Goal: Task Accomplishment & Management: Manage account settings

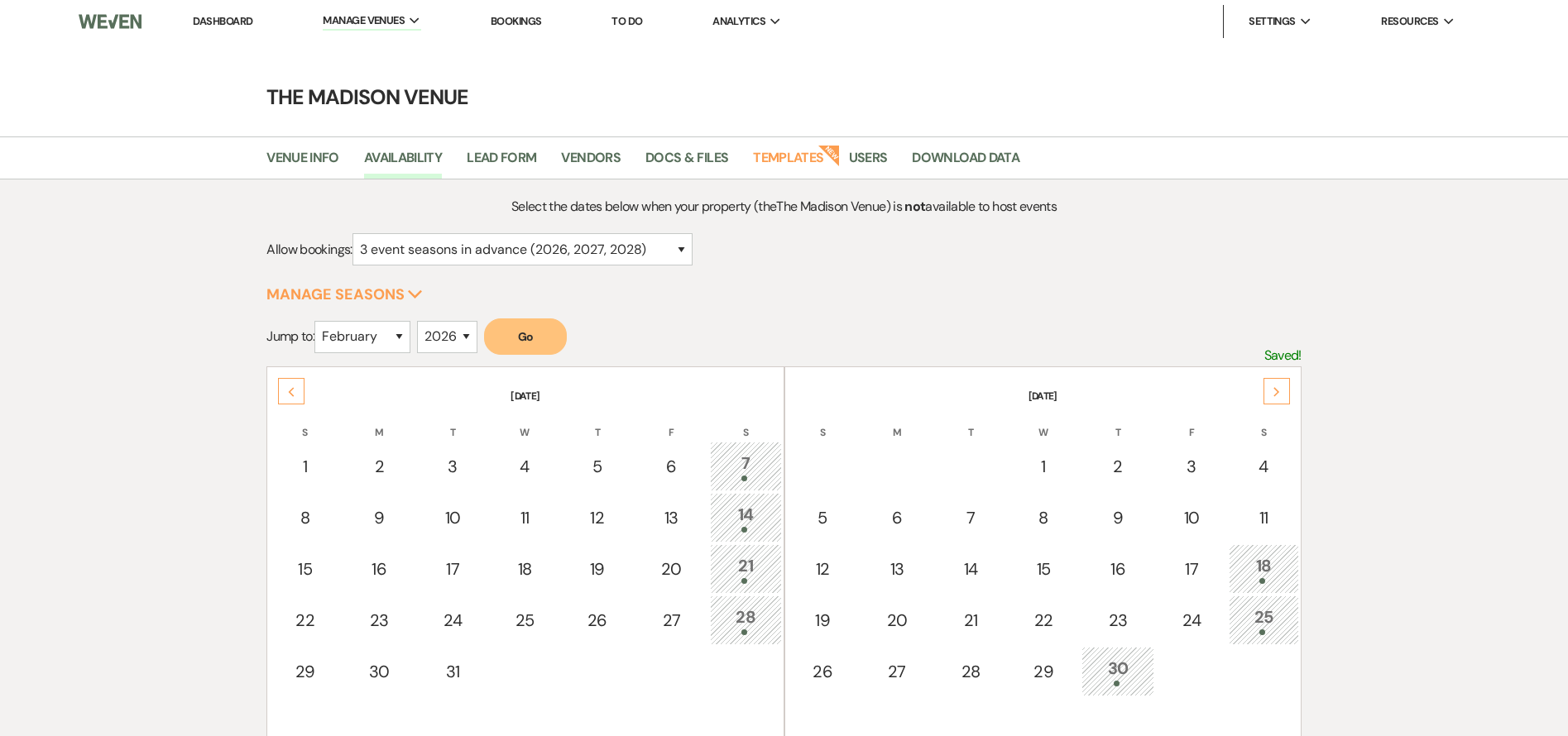
select select "3"
select select "2"
select select "2026"
click at [210, 25] on link "Dashboard" at bounding box center [222, 21] width 59 height 14
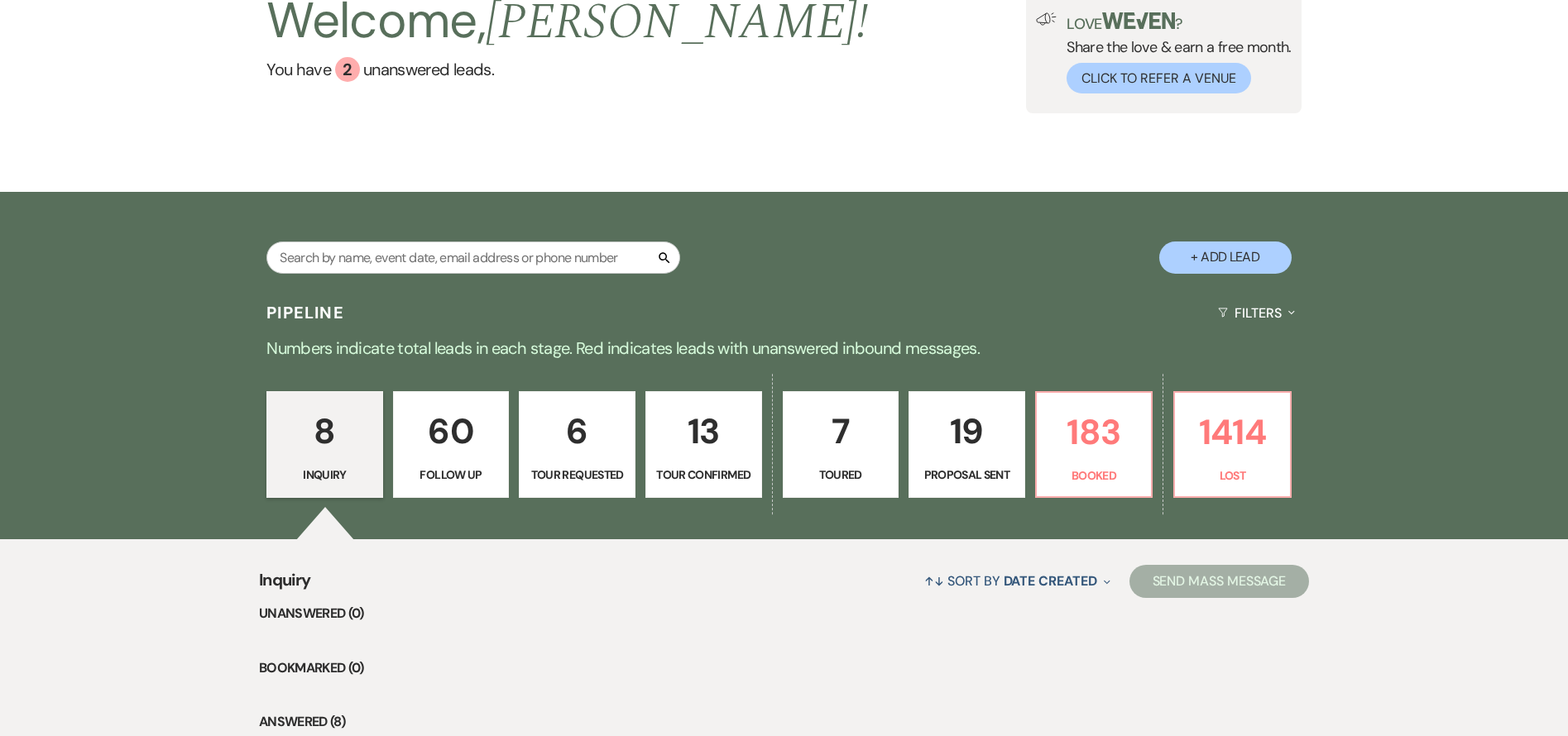
scroll to position [251, 0]
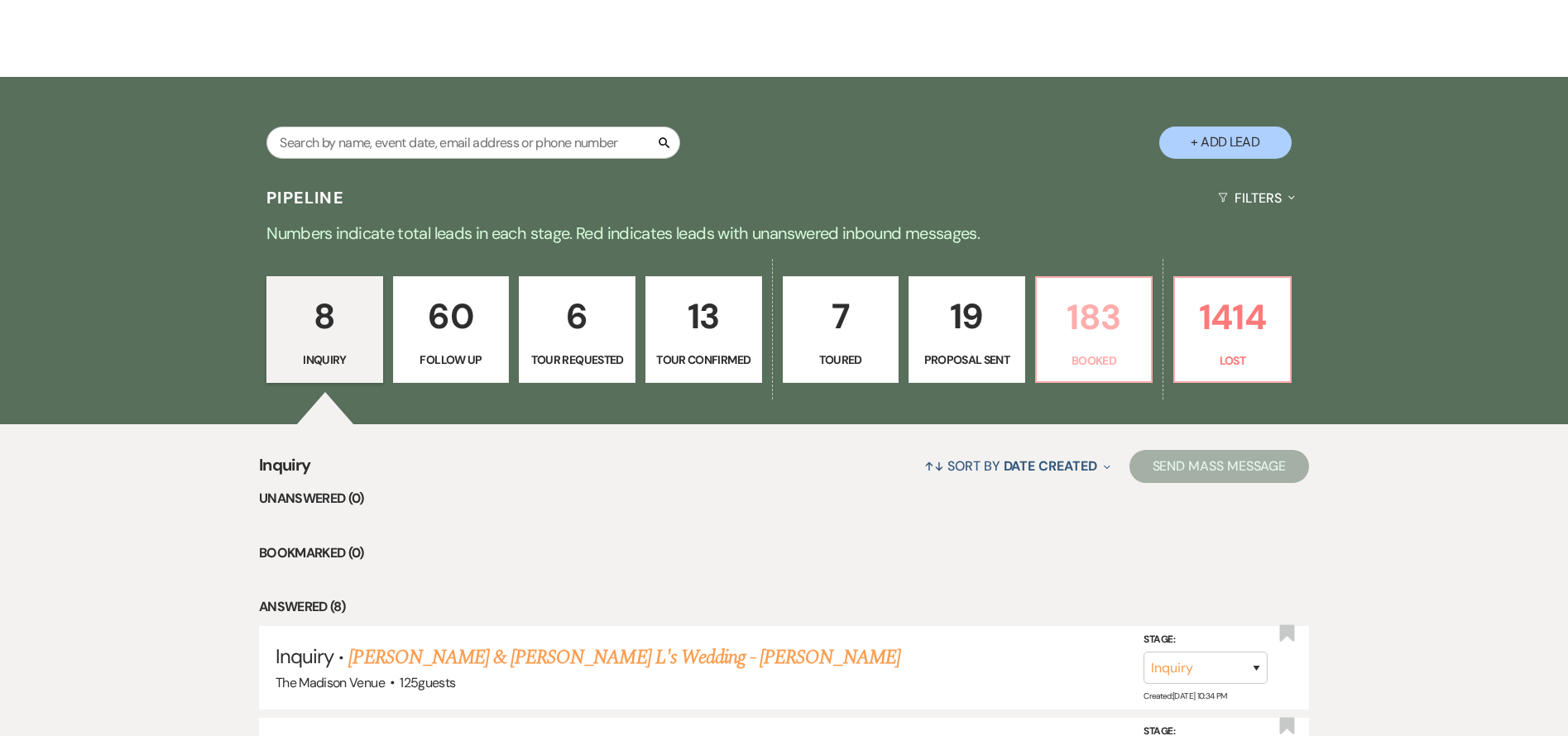
click at [1102, 355] on p "Booked" at bounding box center [1094, 360] width 95 height 18
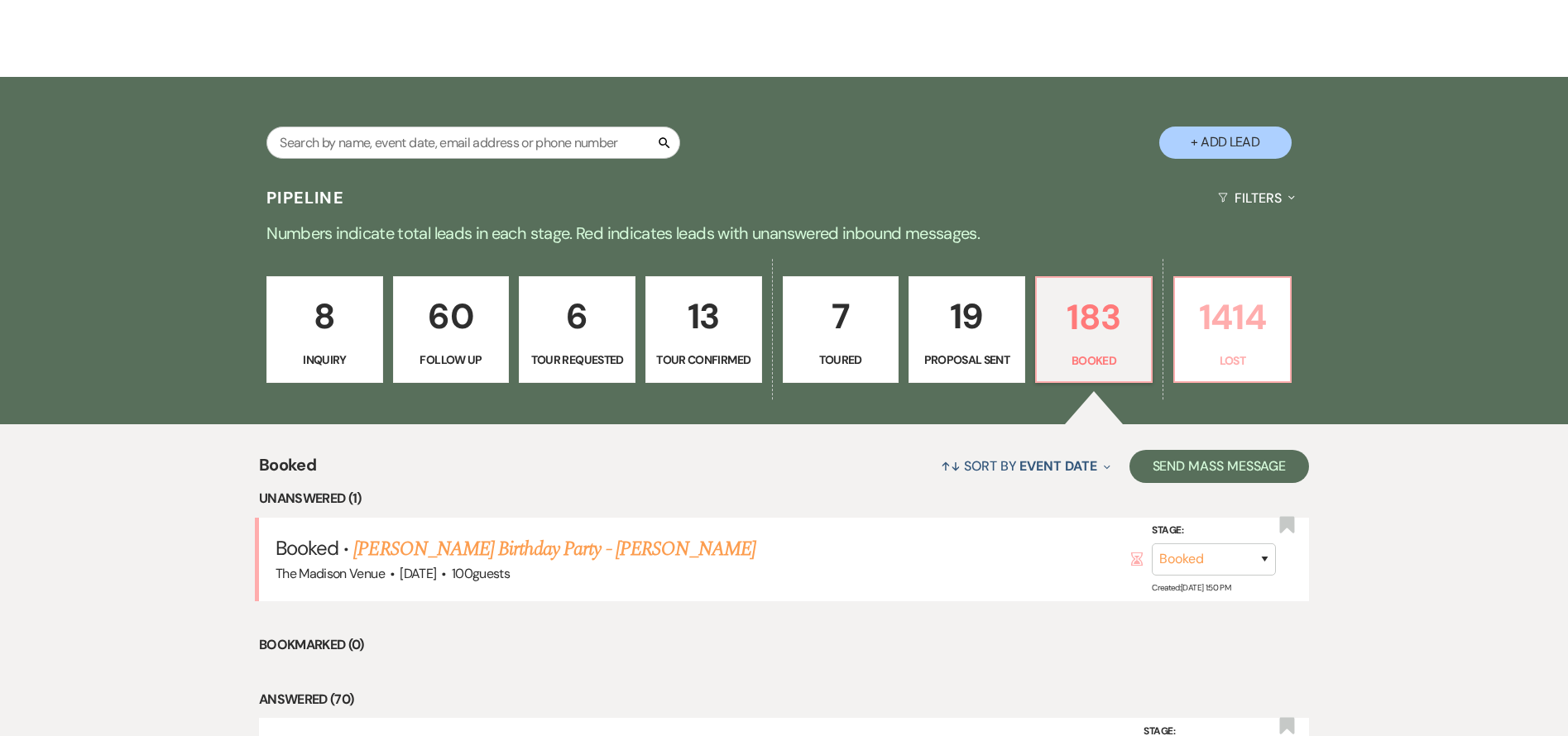
click at [1232, 332] on p "1414" at bounding box center [1232, 317] width 95 height 56
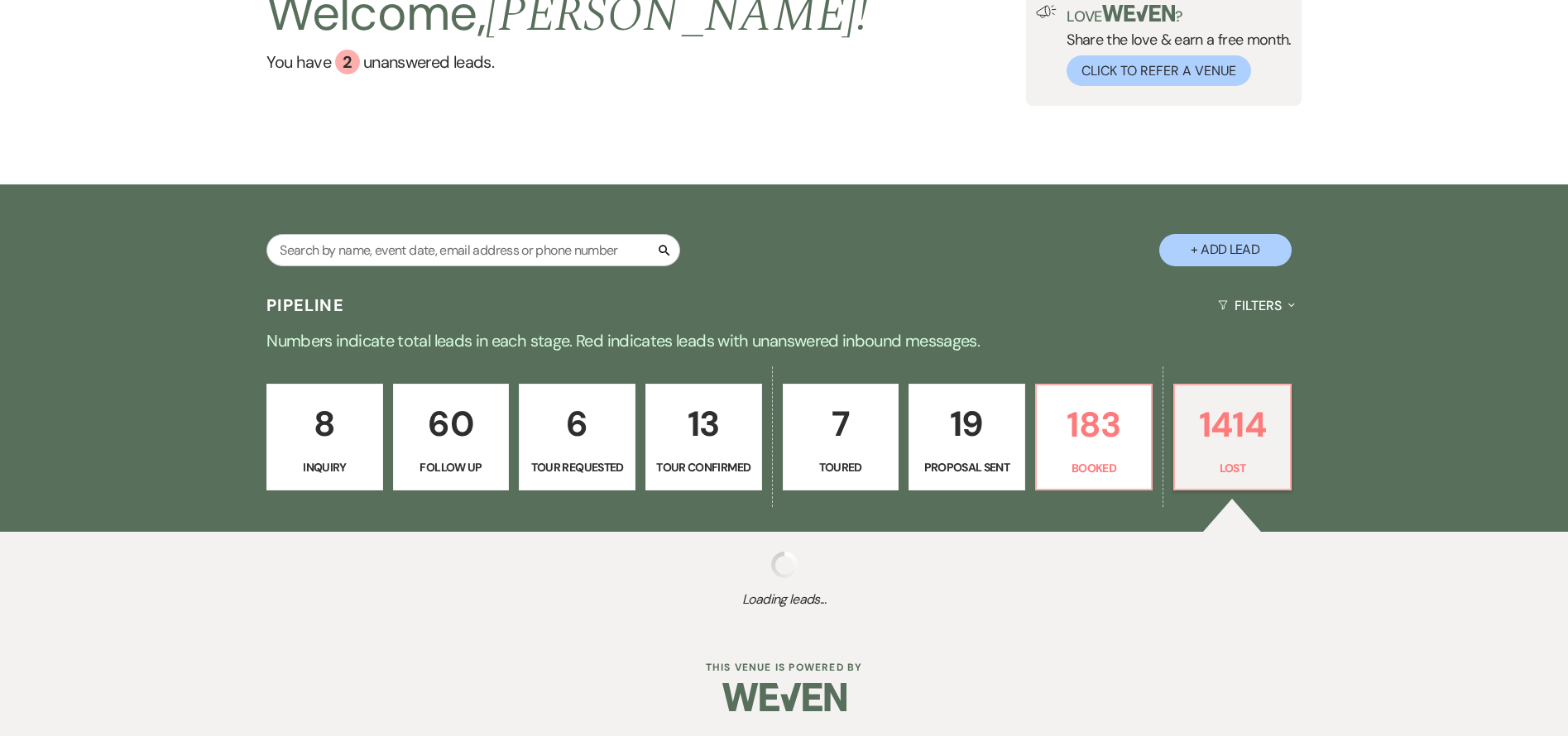
scroll to position [143, 0]
select select "8"
select select "5"
select select "8"
select select "11"
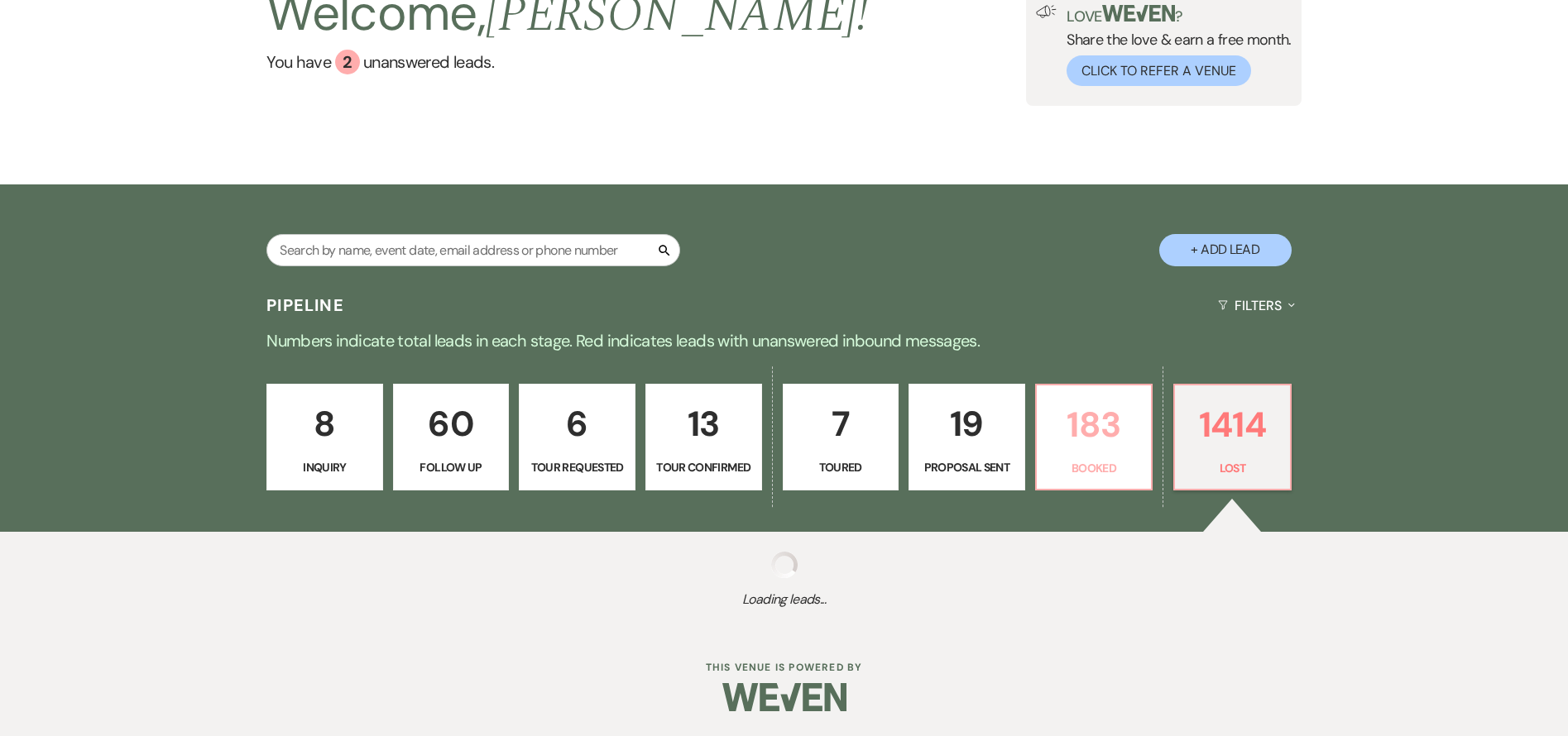
select select "8"
select select "11"
select select "8"
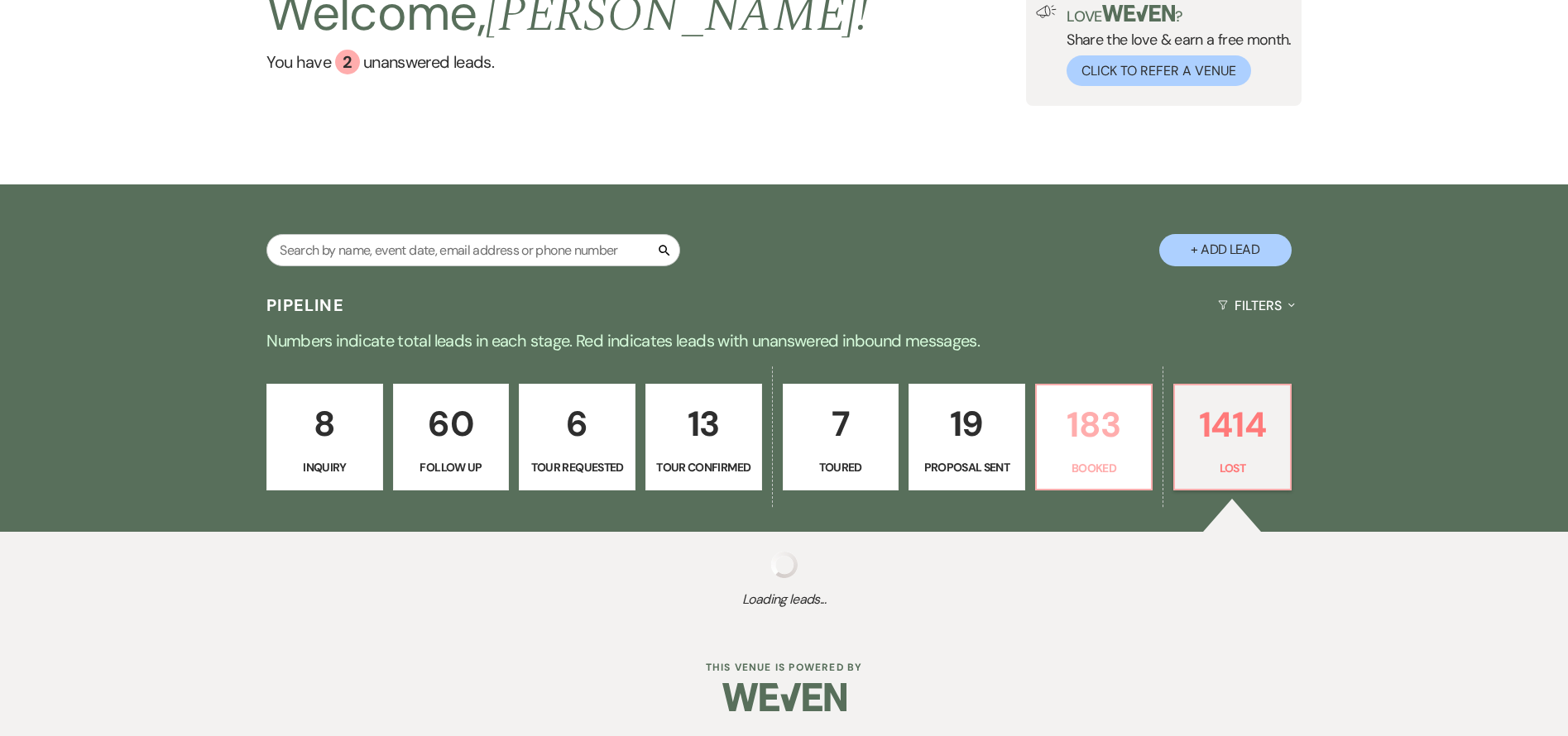
select select "10"
select select "8"
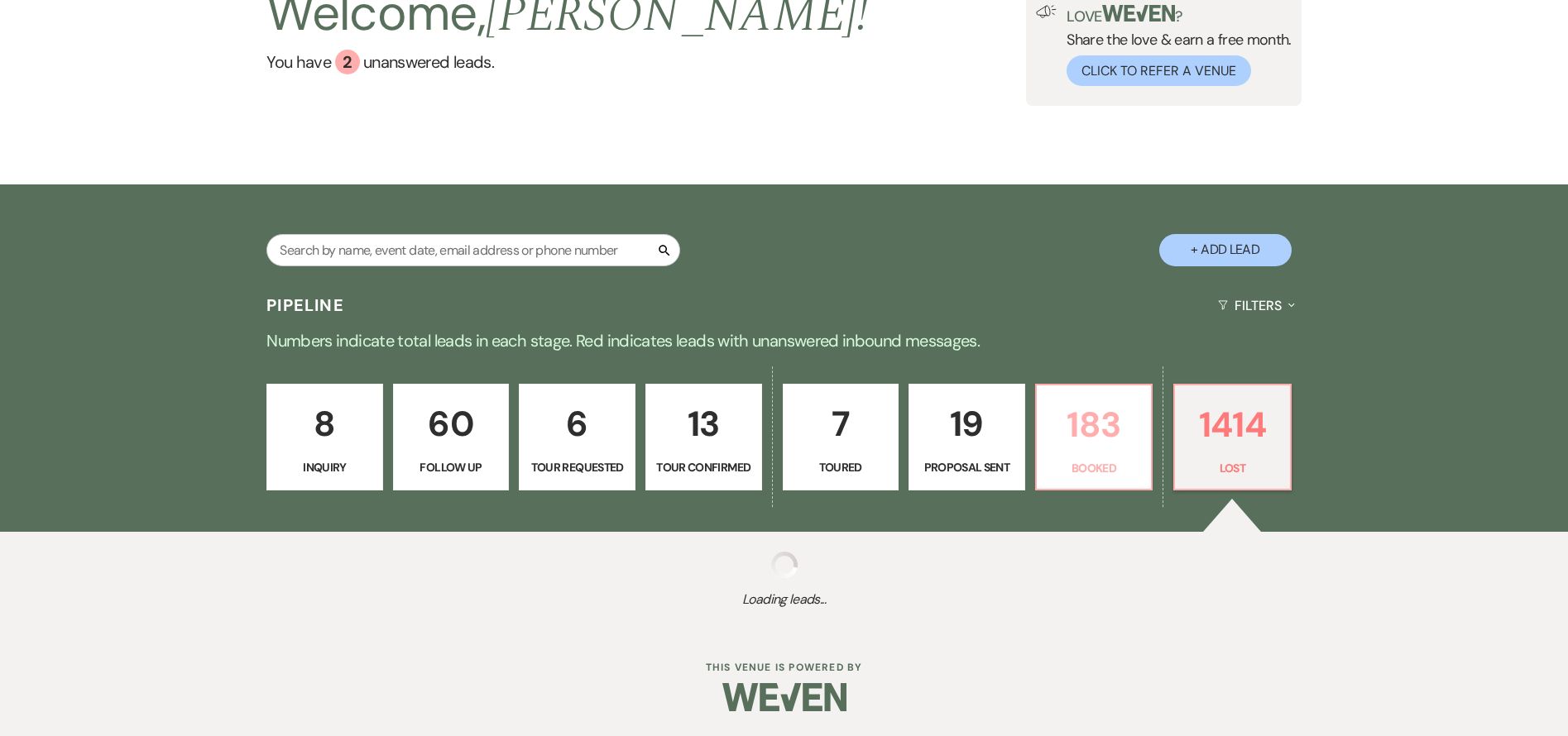
select select "8"
select select "10"
select select "8"
select select "6"
select select "8"
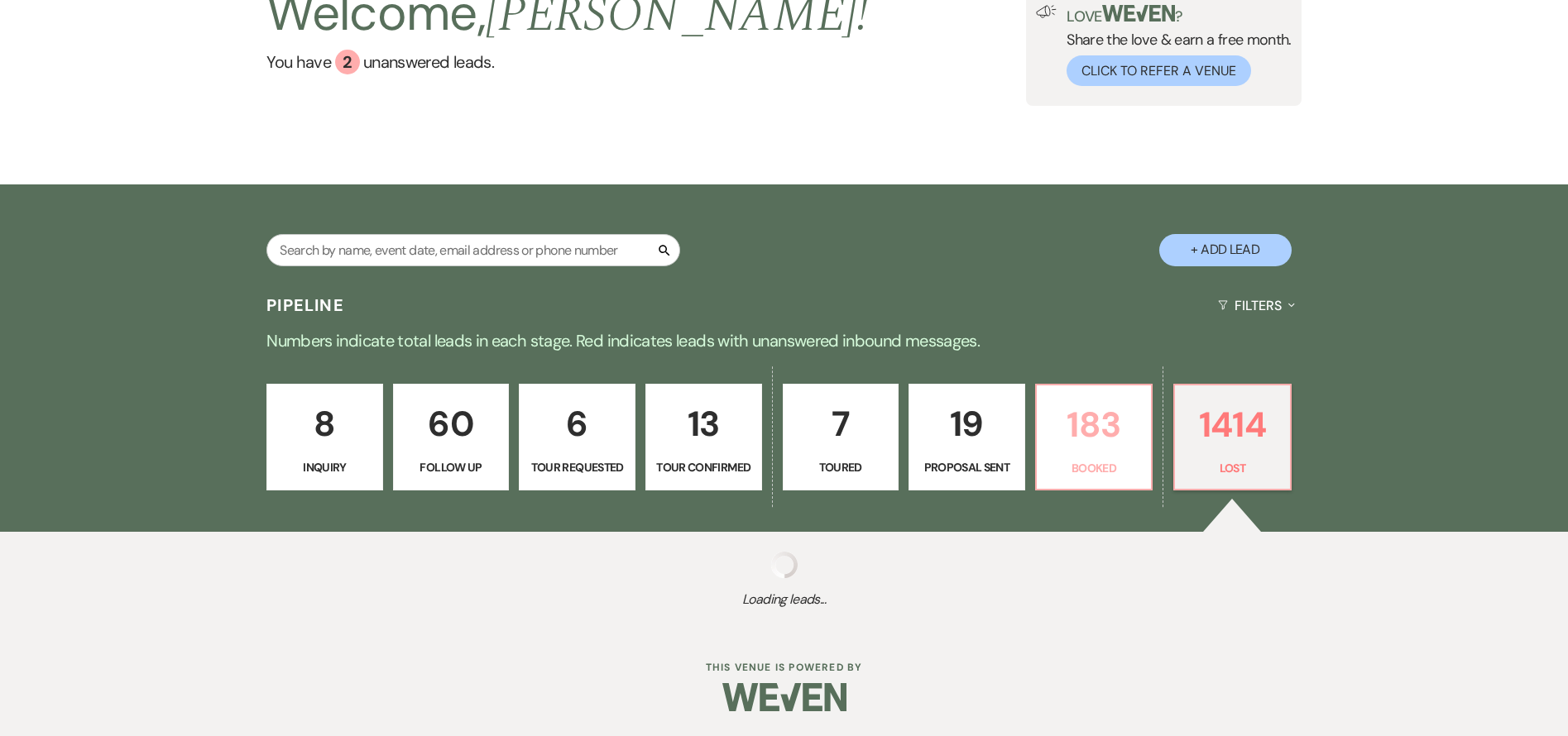
select select "10"
select select "8"
select select "5"
select select "8"
select select "10"
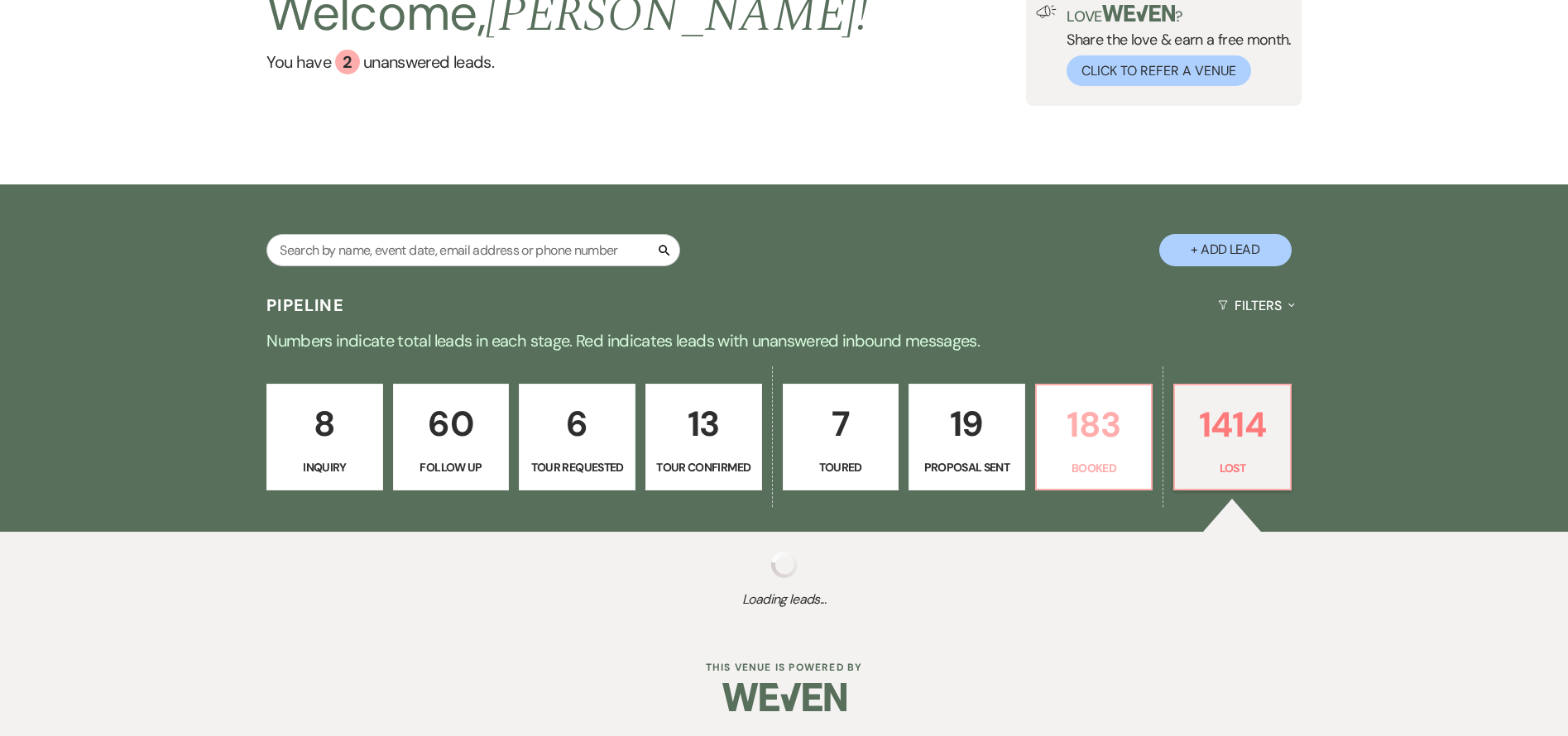
select select "8"
select select "5"
select select "8"
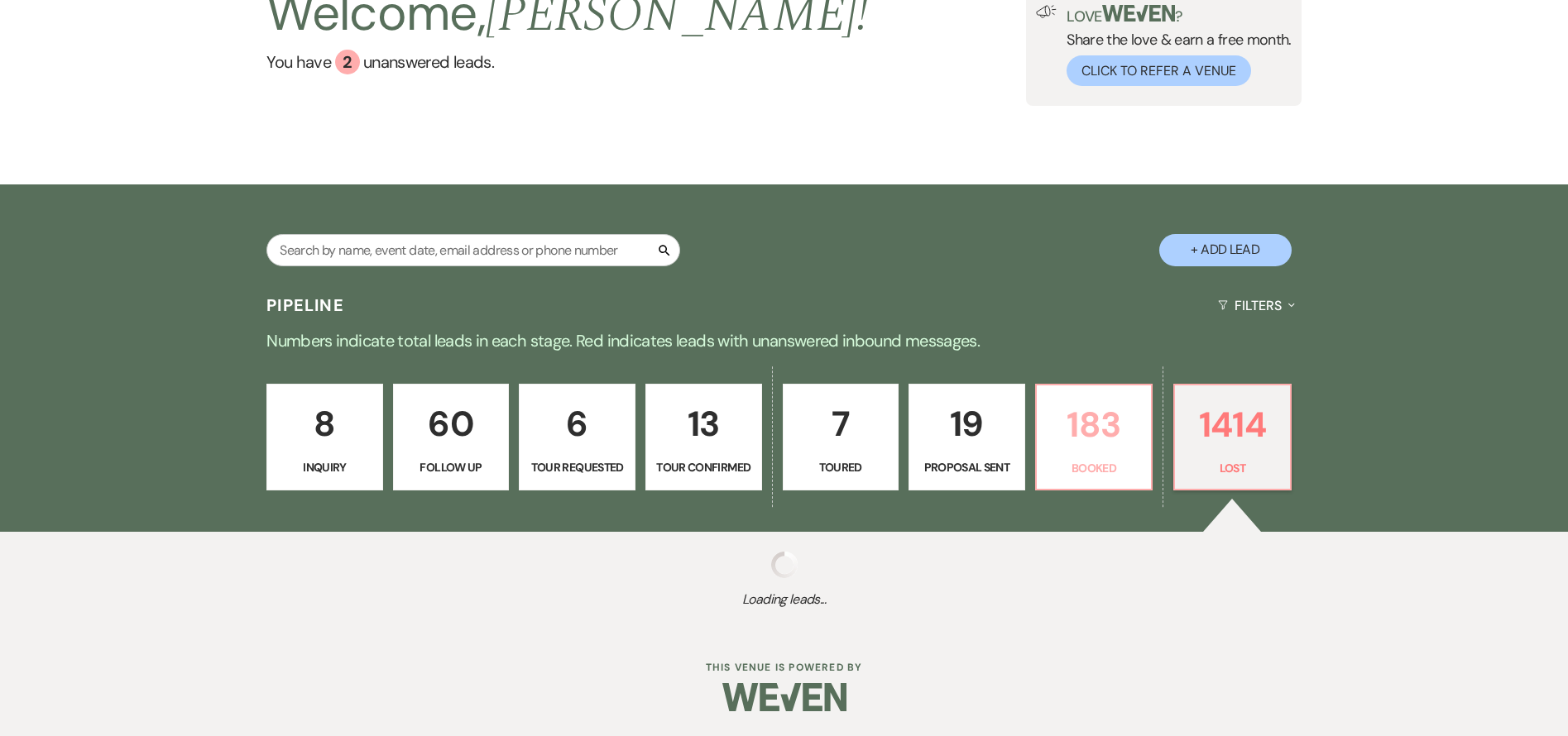
select select "1"
select select "8"
select select "7"
select select "8"
select select "5"
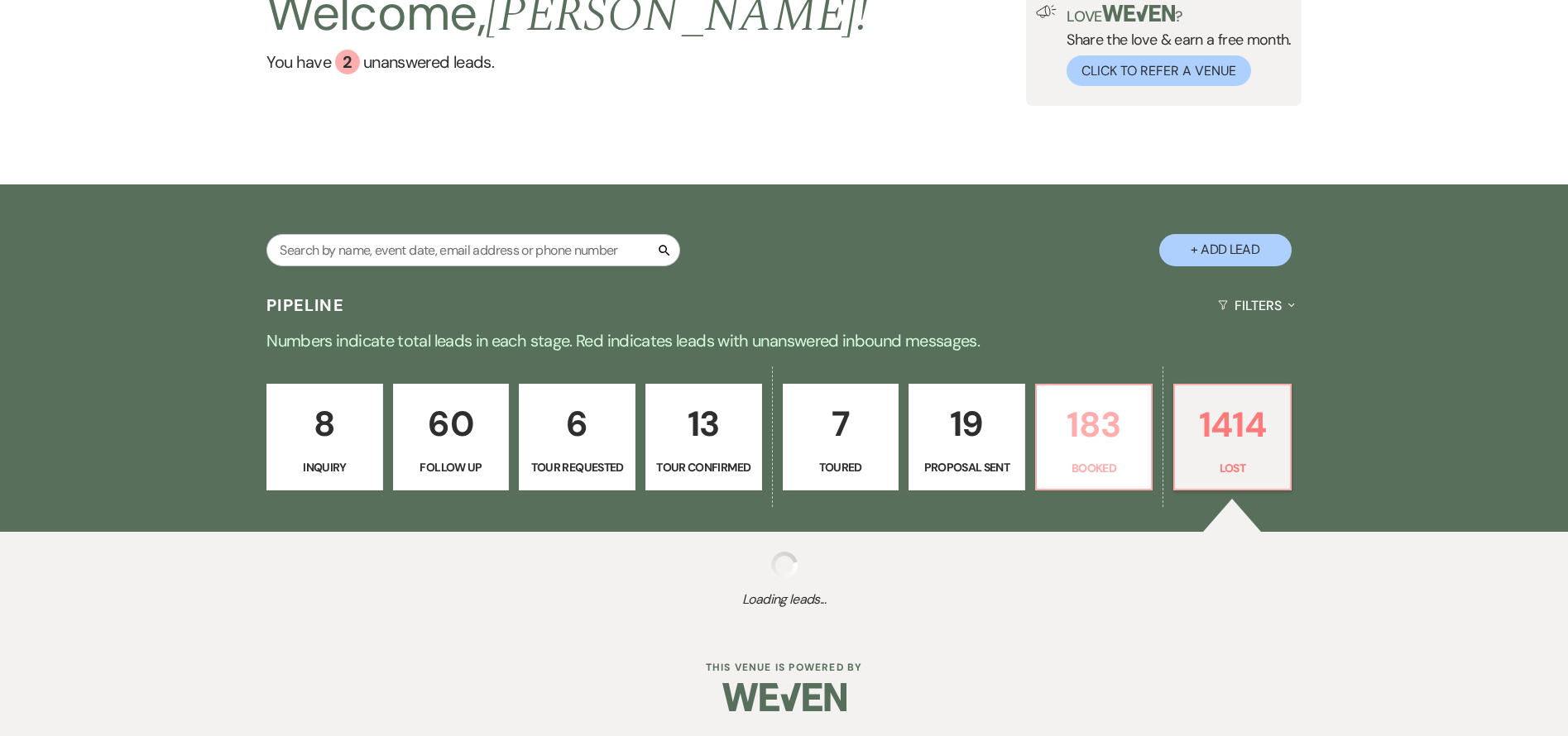
select select "8"
select select "6"
select select "8"
select select "6"
select select "8"
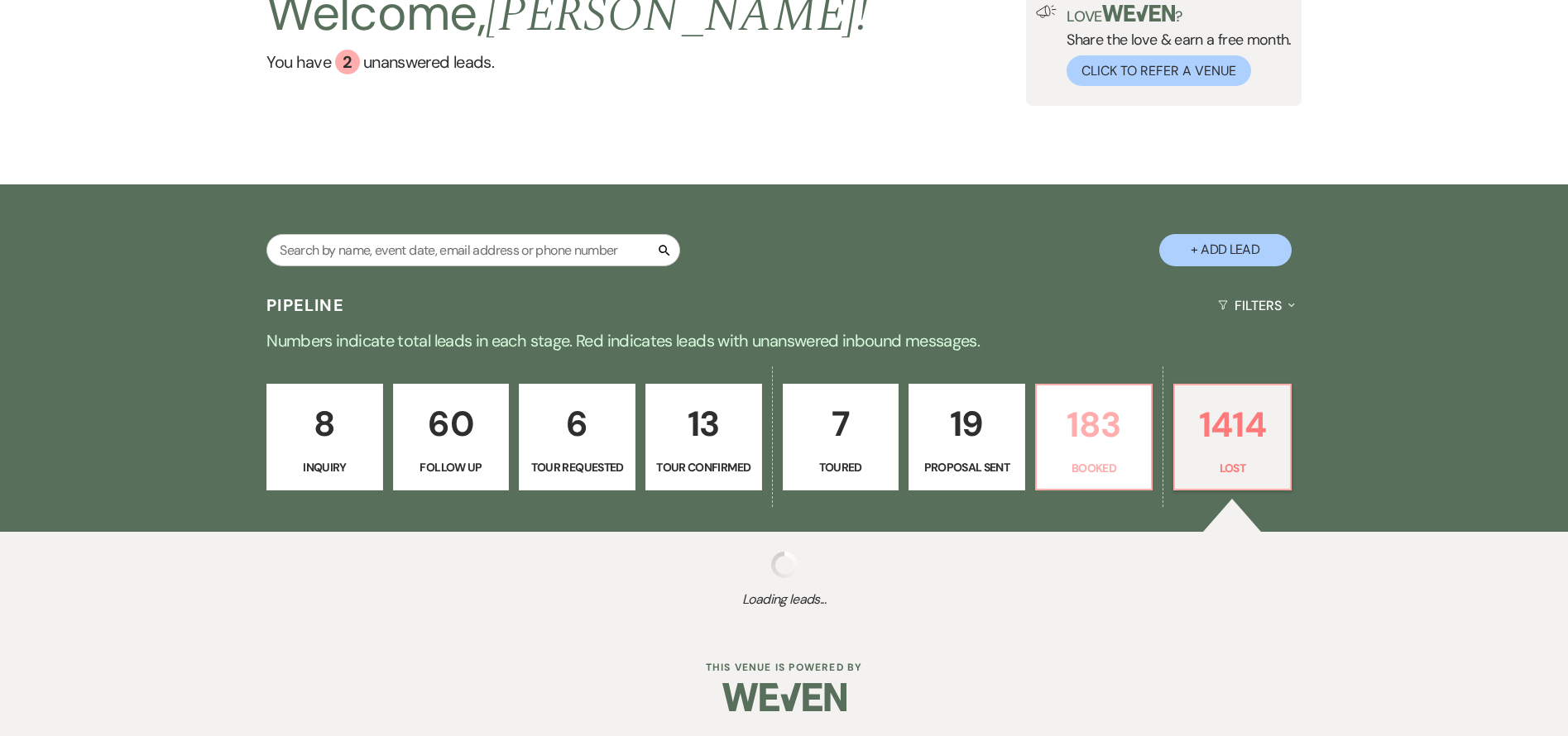
select select "5"
select select "8"
select select "5"
select select "8"
select select "5"
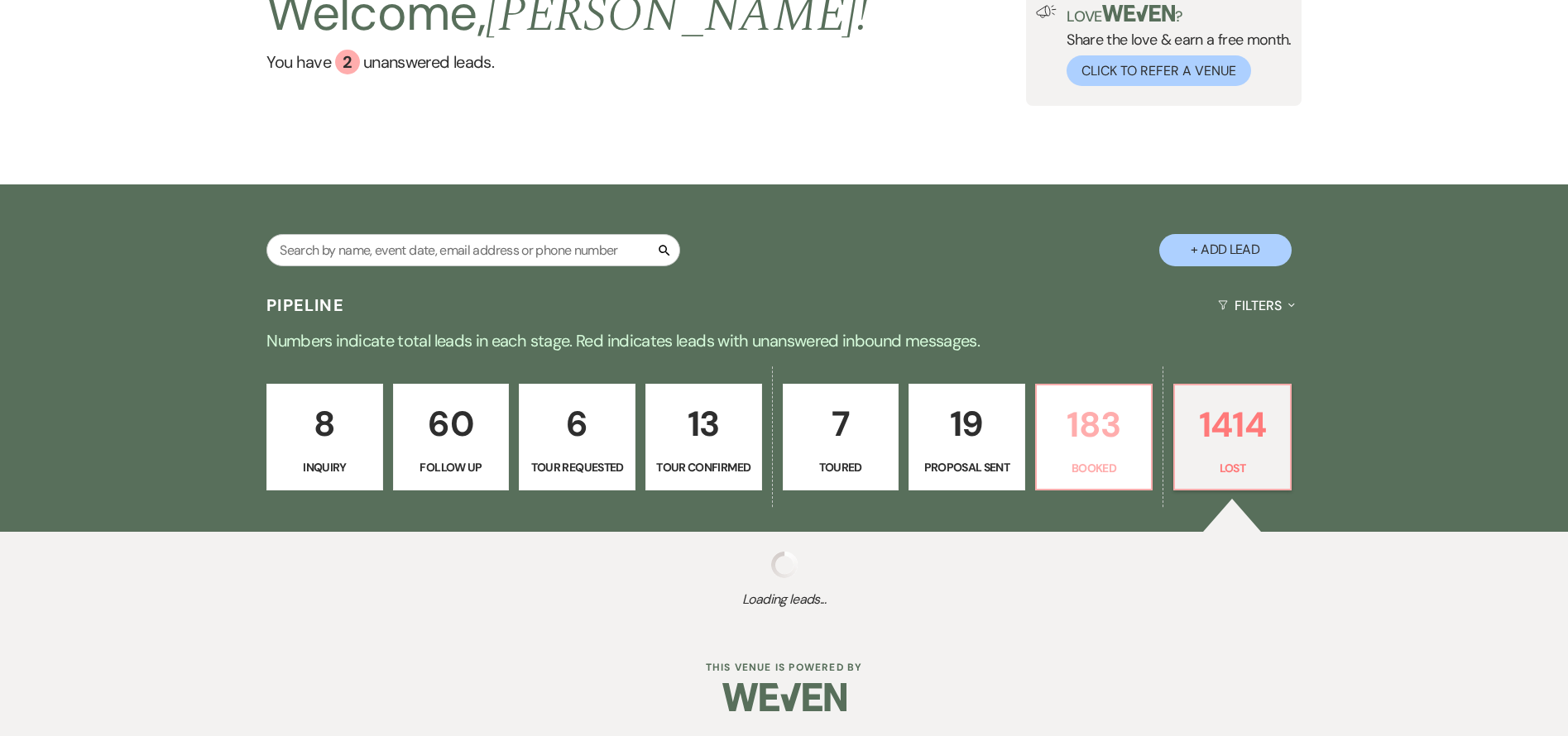
select select "8"
select select "5"
select select "8"
select select "5"
select select "8"
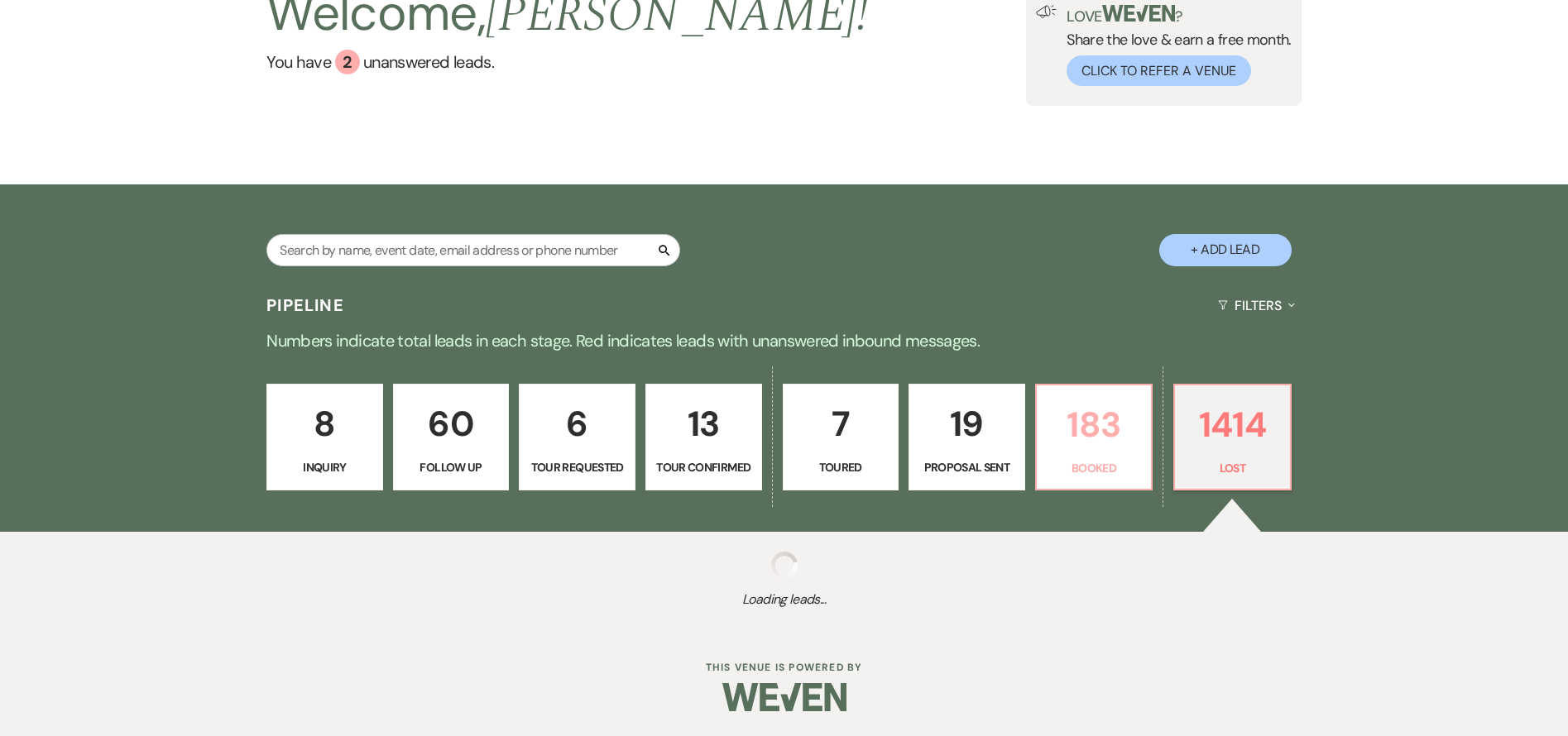
select select "6"
select select "8"
select select "5"
select select "8"
select select "5"
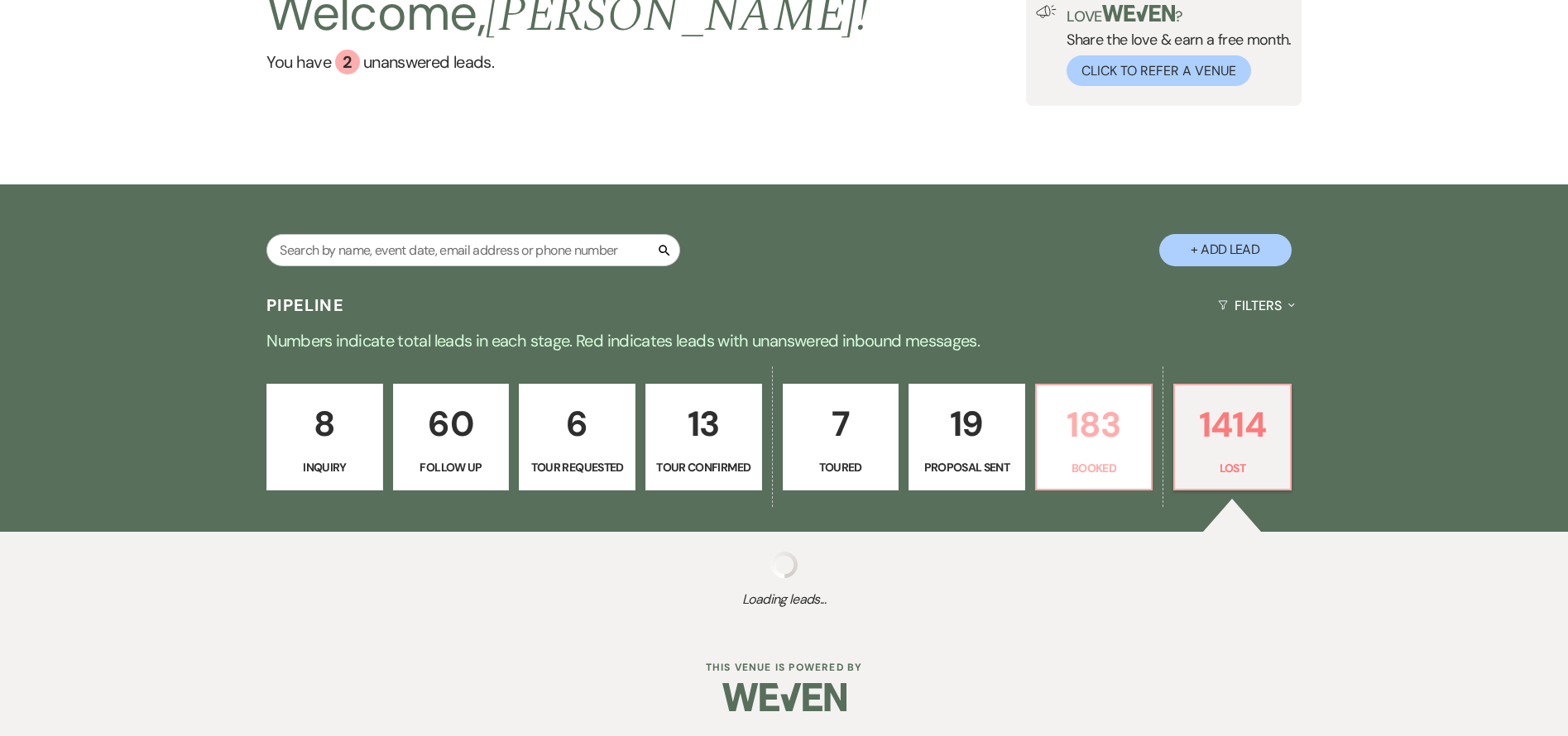
select select "8"
select select "5"
select select "8"
select select "5"
select select "8"
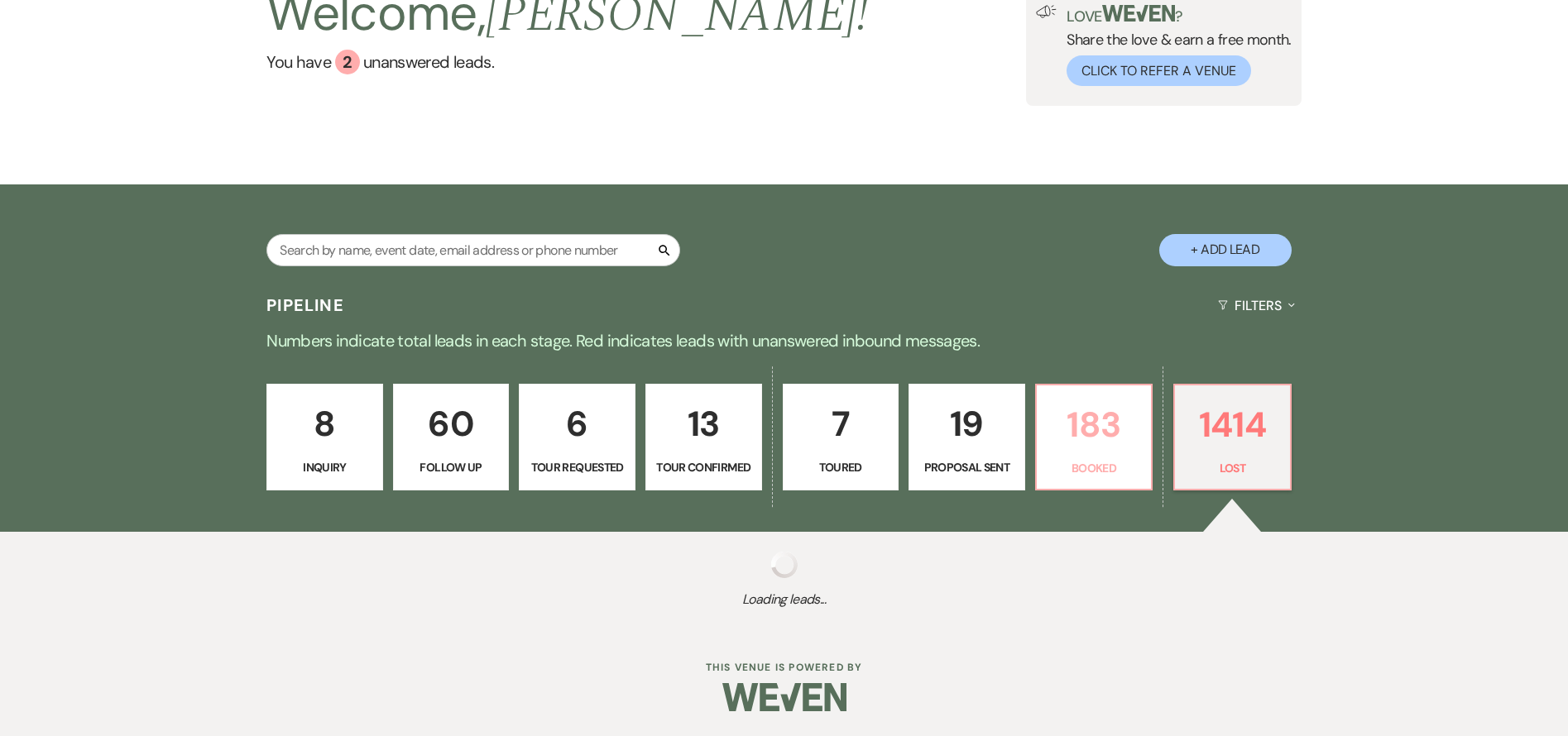
select select "5"
select select "8"
select select "1"
select select "8"
select select "6"
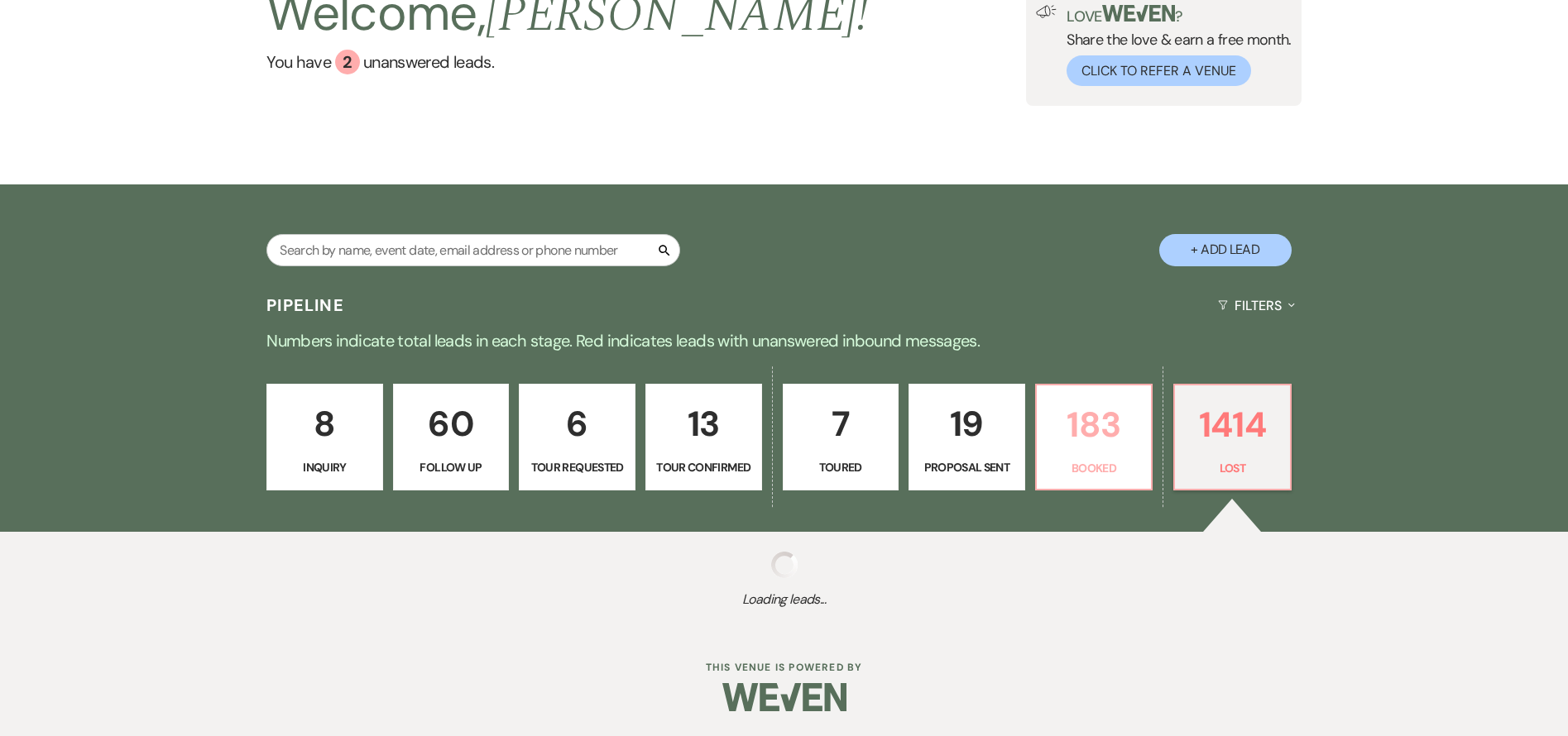
select select "8"
select select "10"
select select "8"
select select "5"
select select "8"
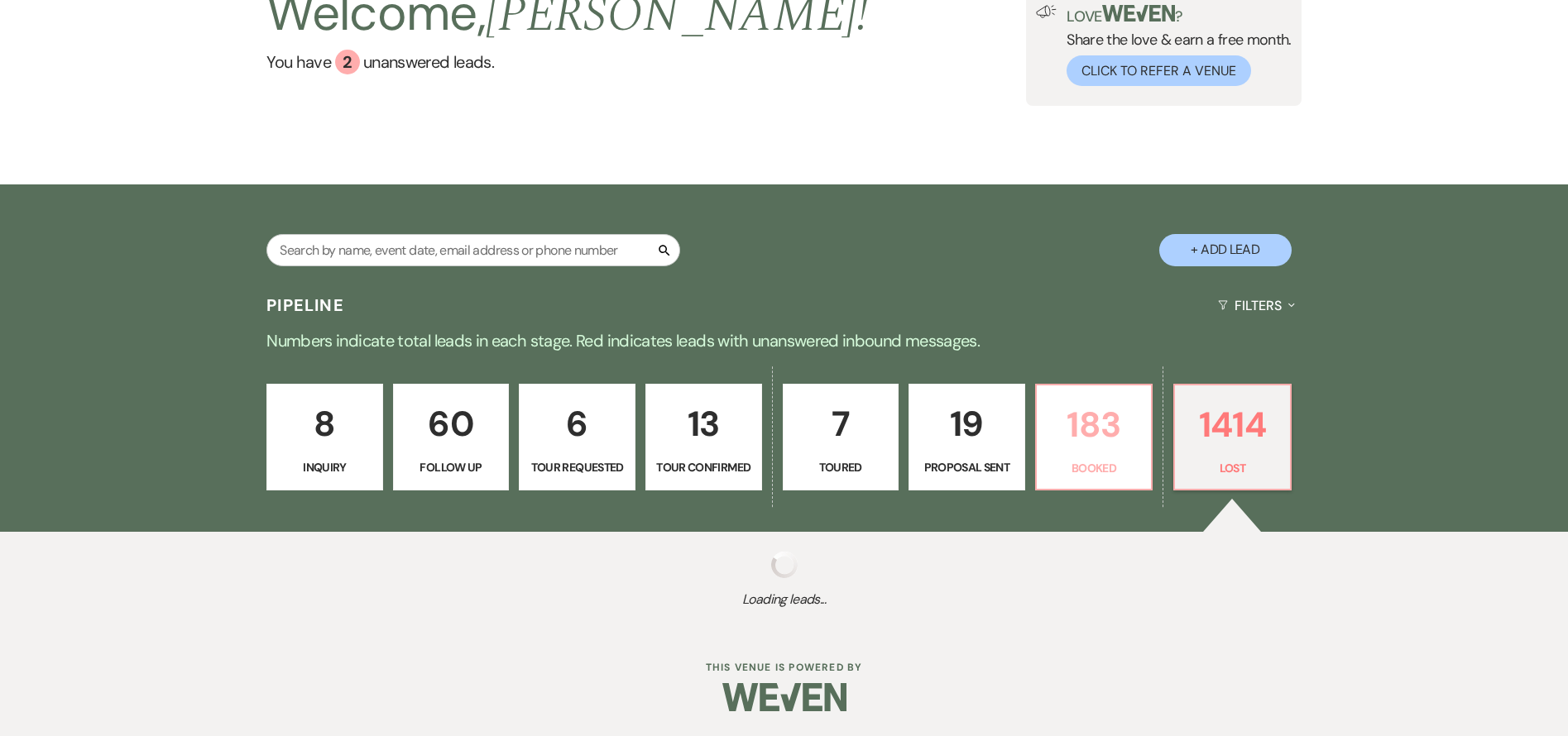
select select "6"
select select "8"
select select "6"
select select "8"
select select "5"
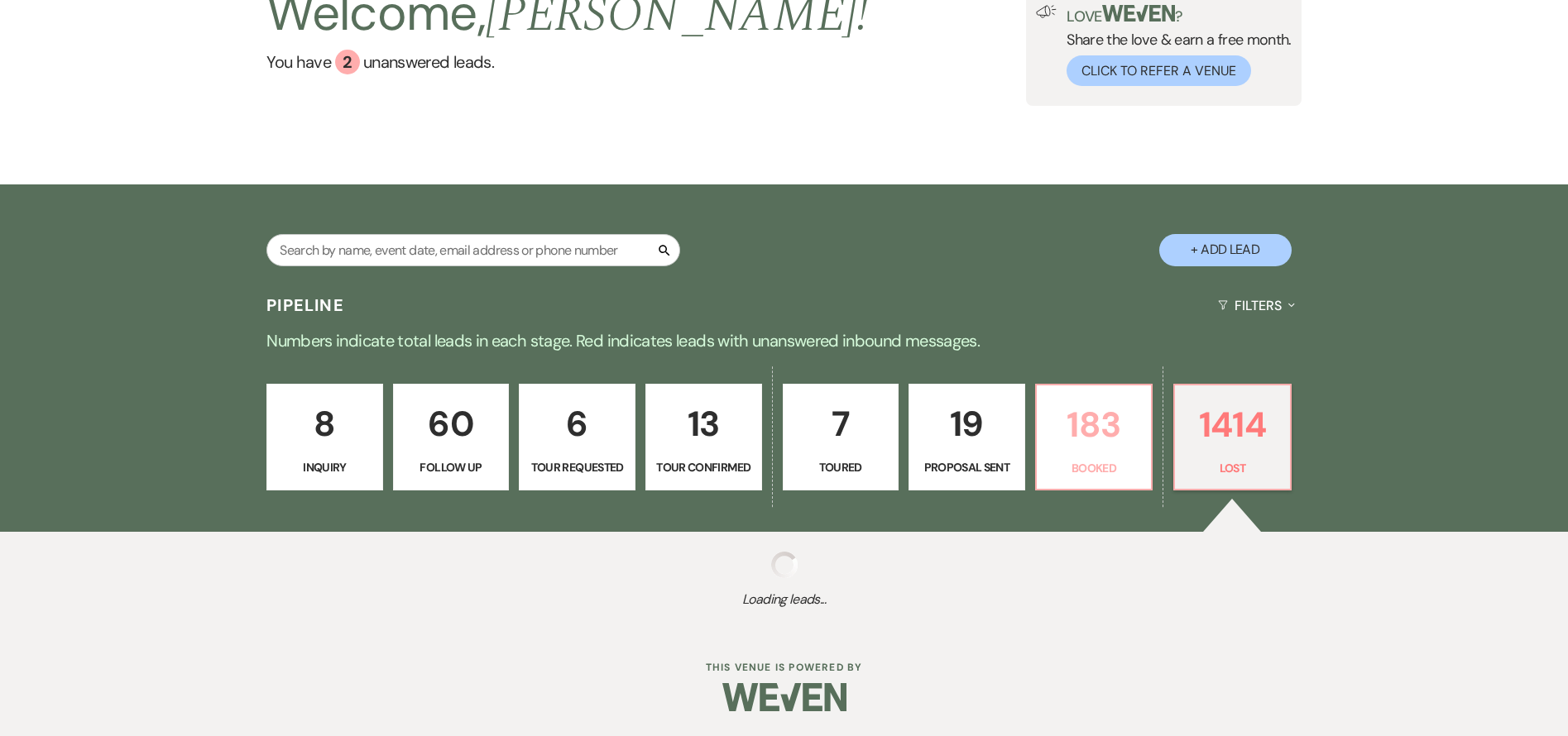
select select "8"
select select "5"
select select "8"
select select "5"
select select "8"
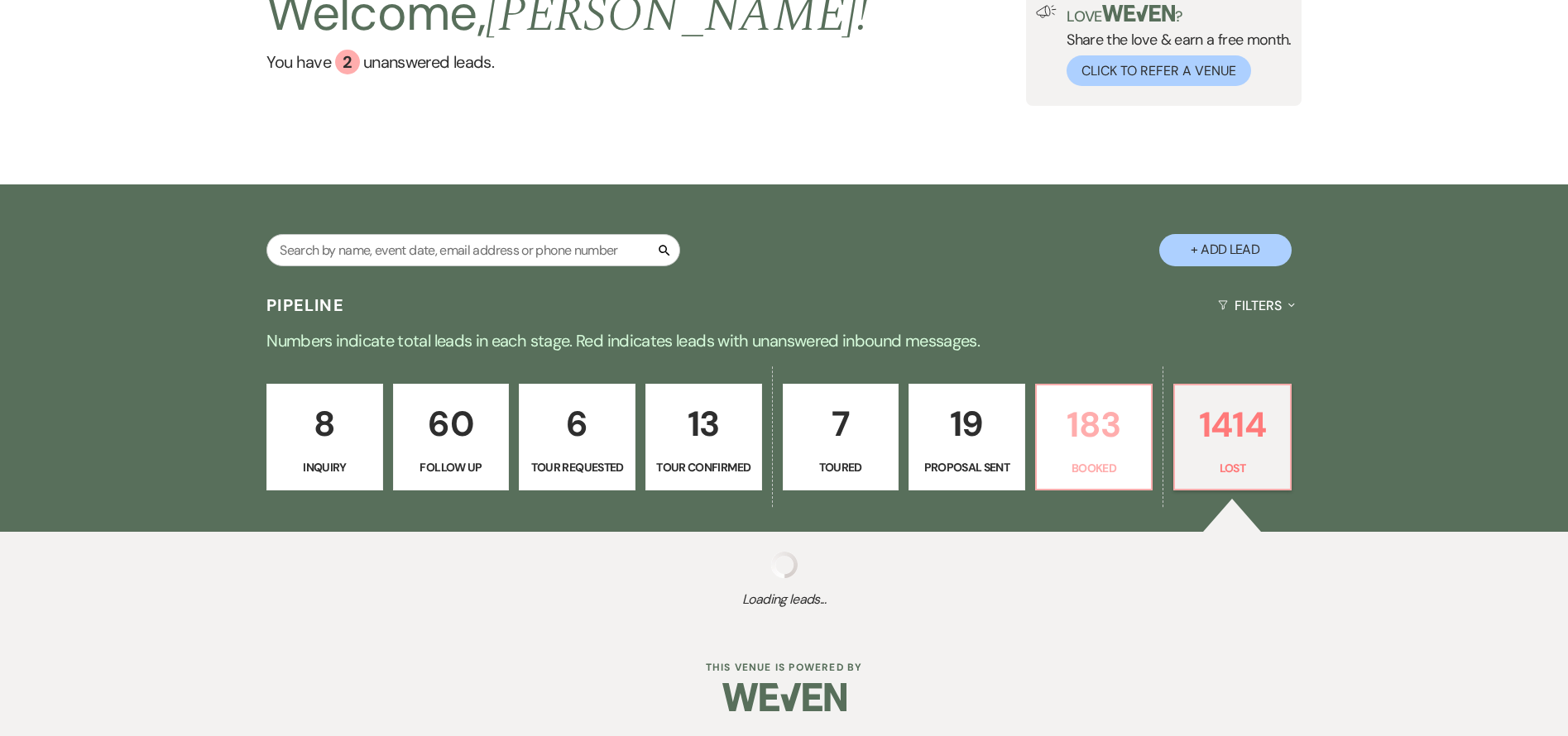
select select "8"
select select "7"
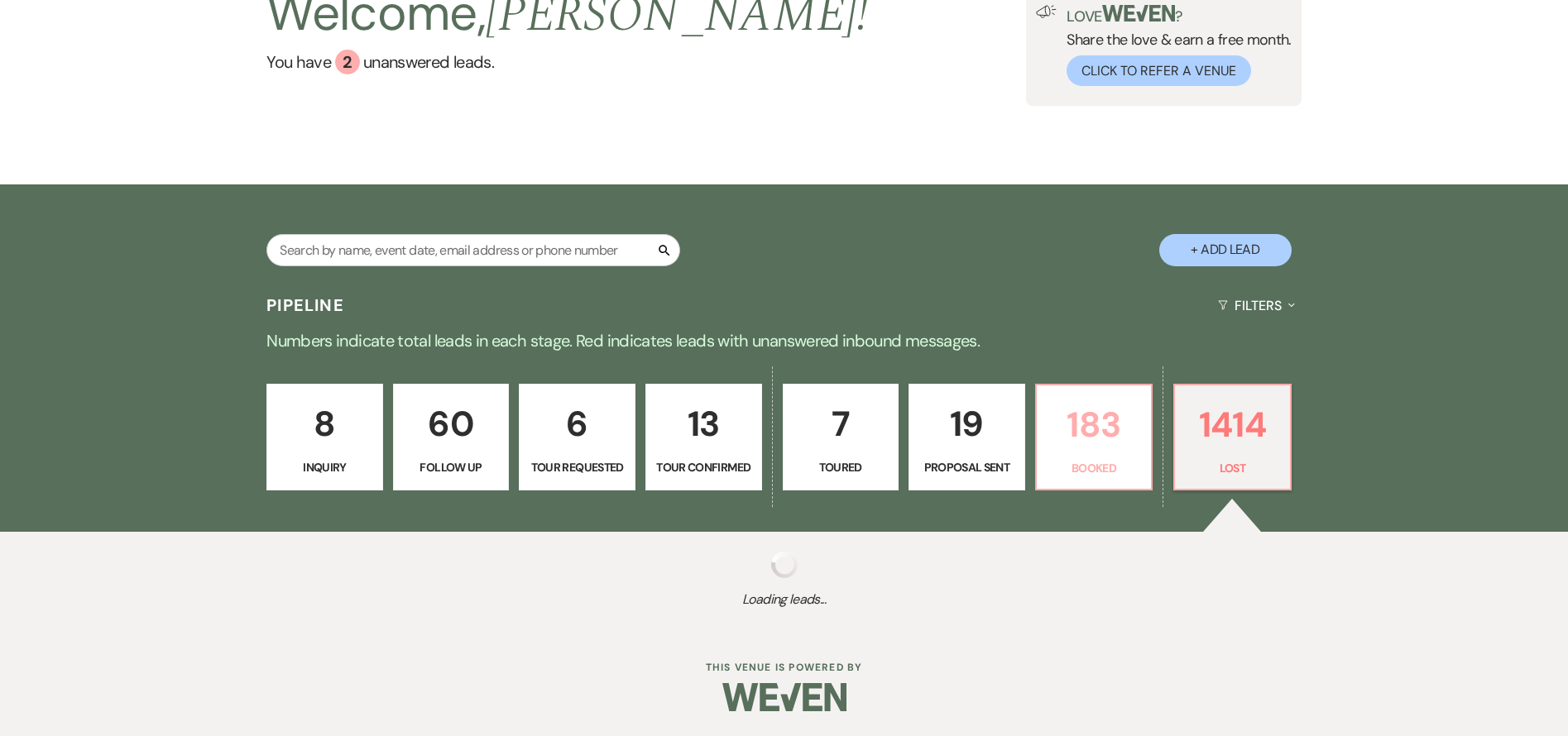
select select "8"
select select "5"
select select "8"
select select "5"
select select "8"
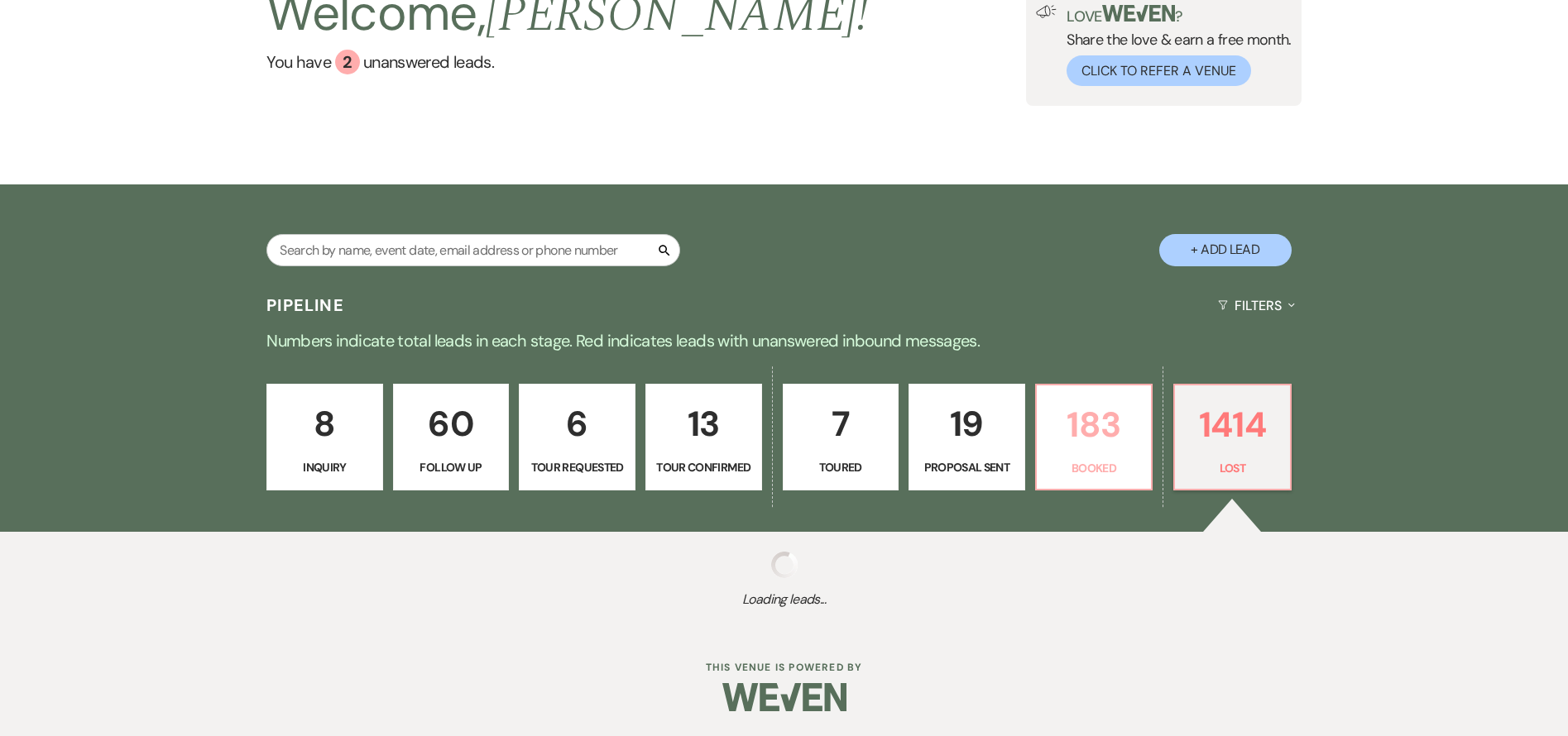
select select "5"
select select "8"
select select "10"
select select "8"
select select "7"
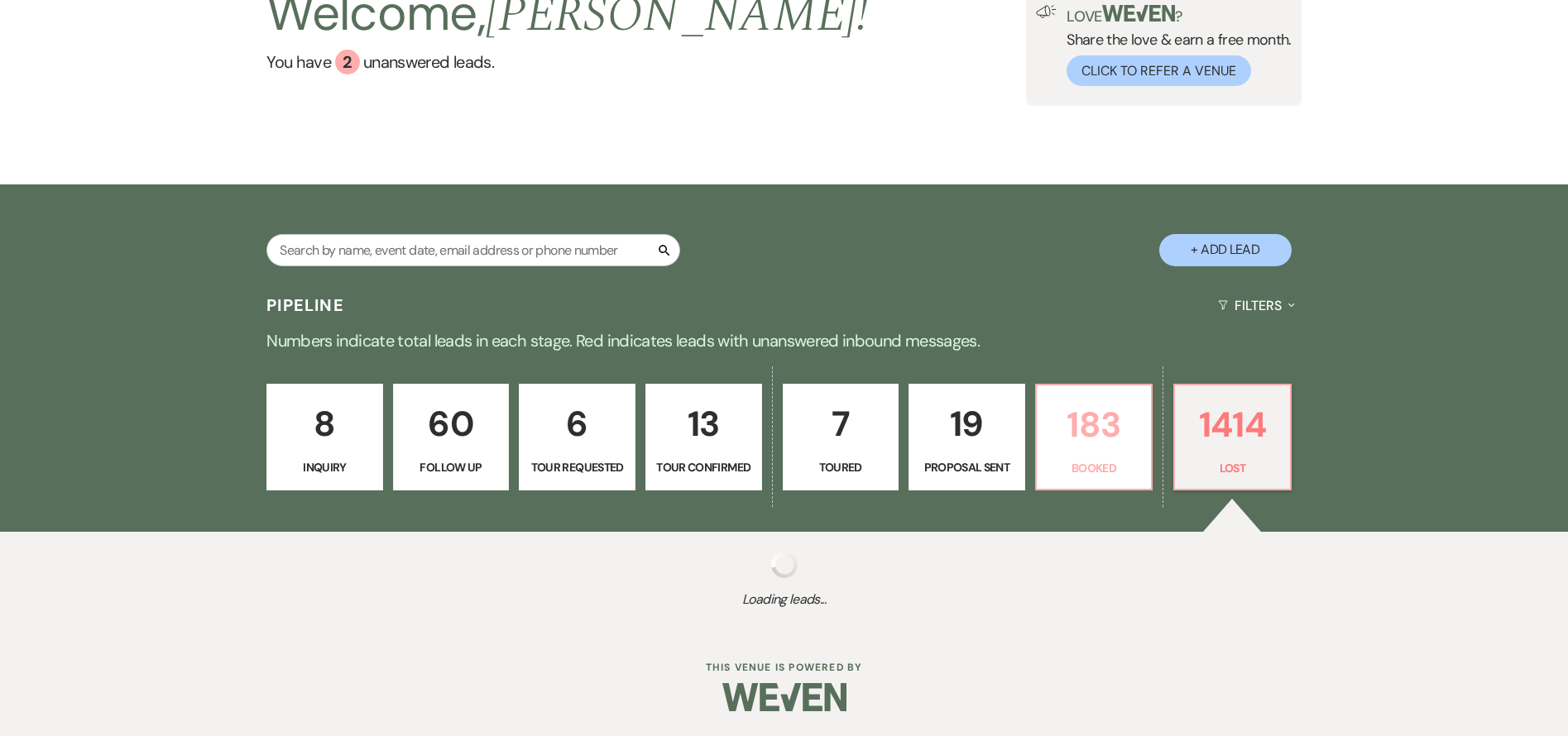
select select "8"
select select "5"
select select "8"
select select "5"
select select "8"
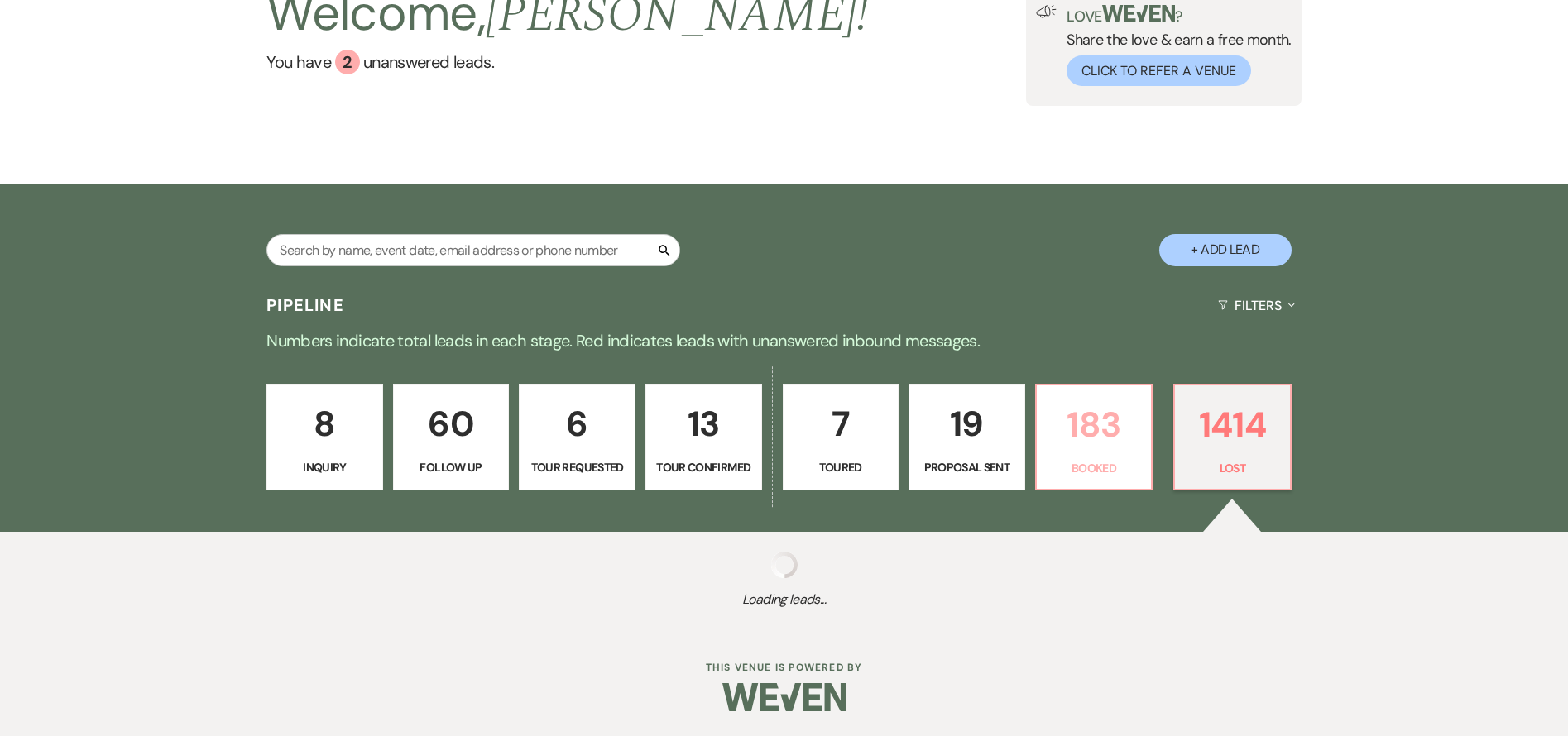
select select "5"
select select "8"
select select "6"
select select "8"
select select "7"
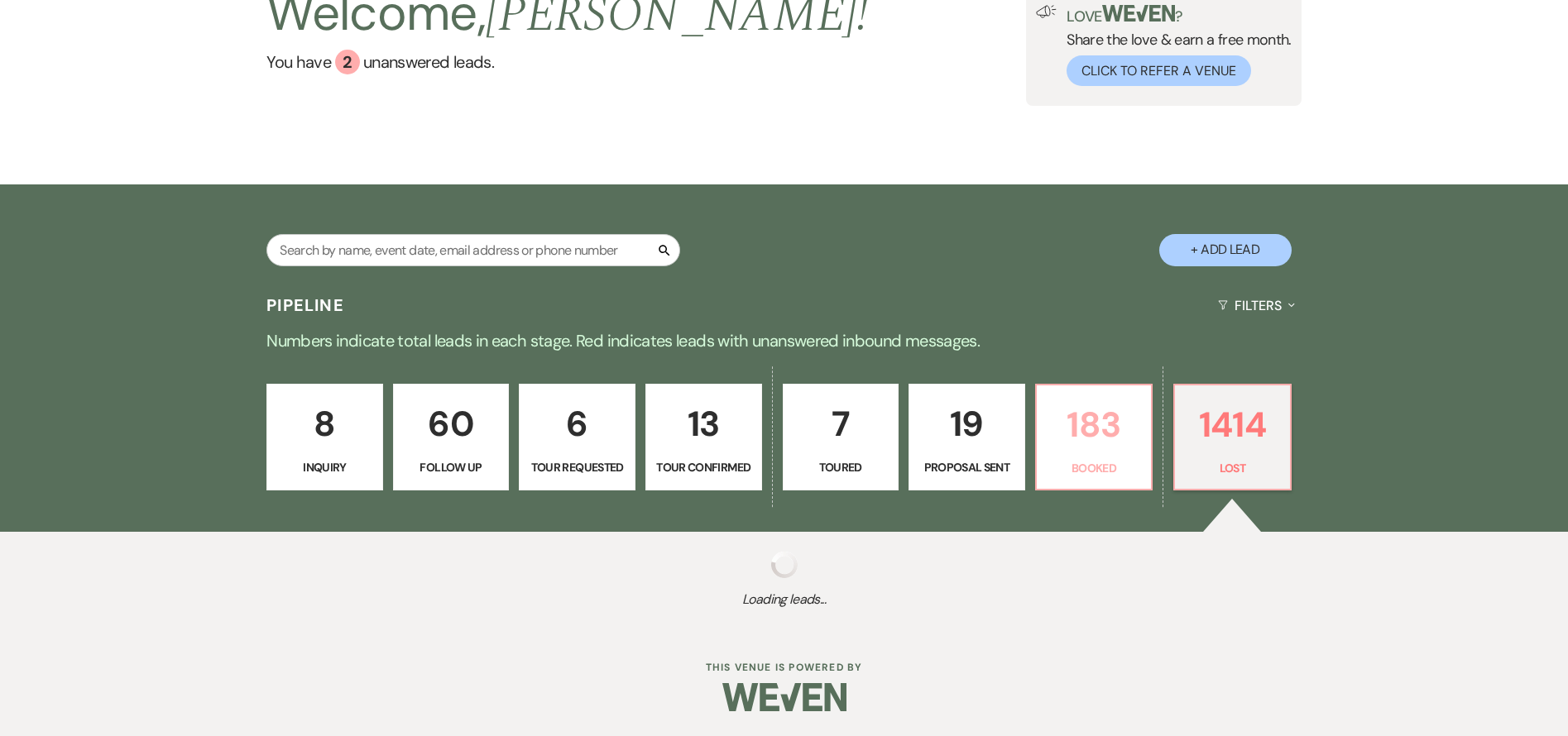
select select "8"
select select "5"
select select "8"
select select "5"
select select "8"
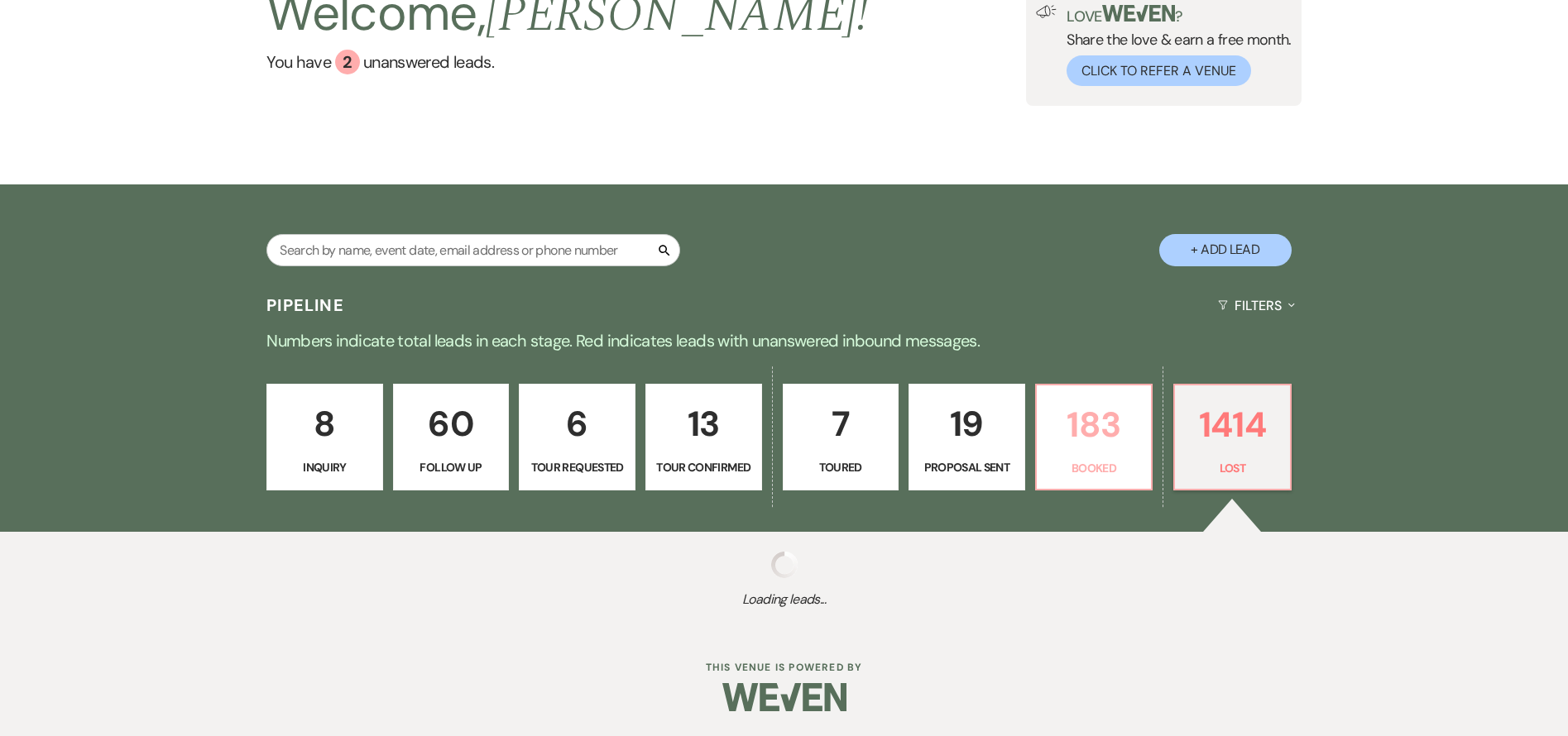
select select "5"
select select "8"
select select "5"
select select "8"
select select "5"
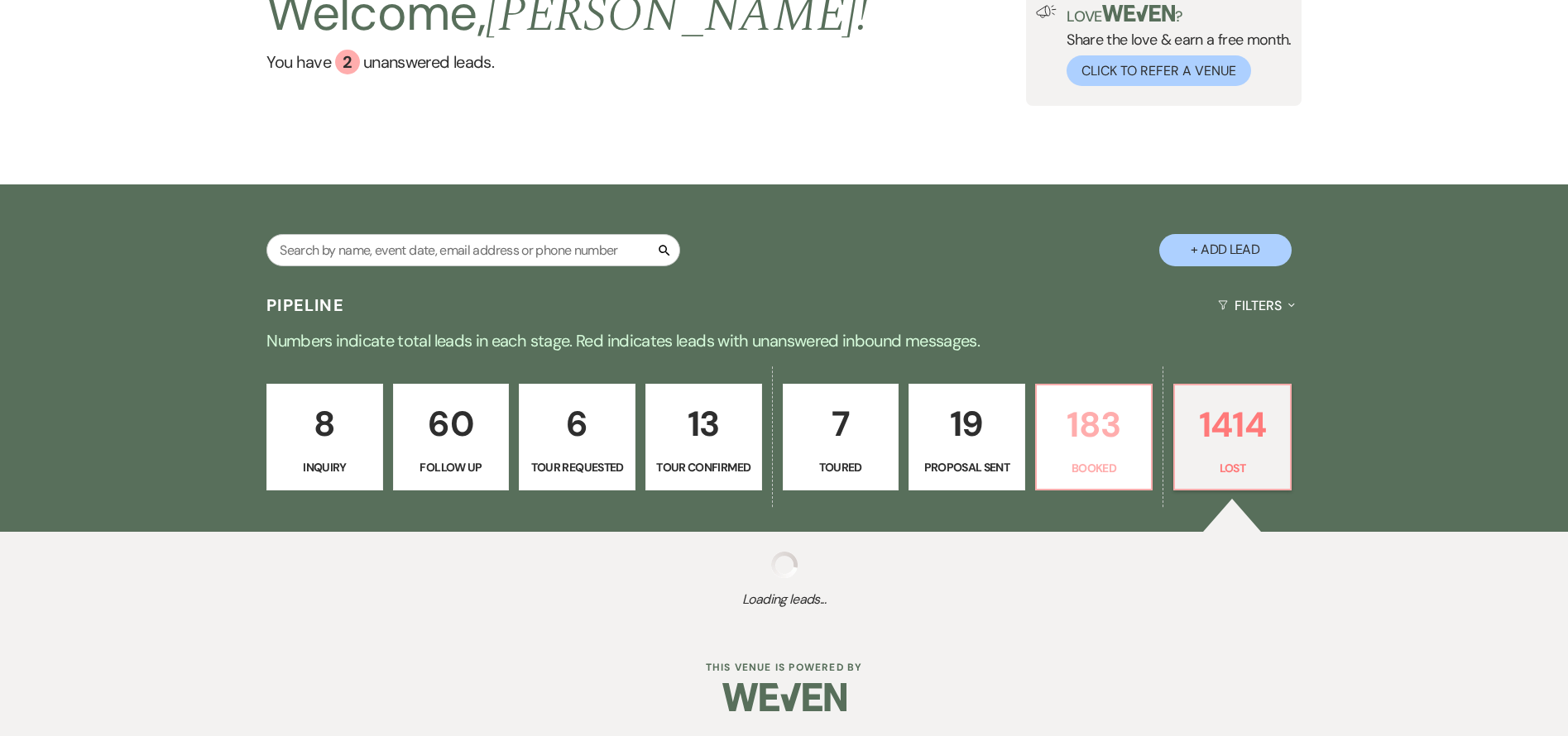
select select "8"
select select "10"
select select "8"
select select "7"
select select "8"
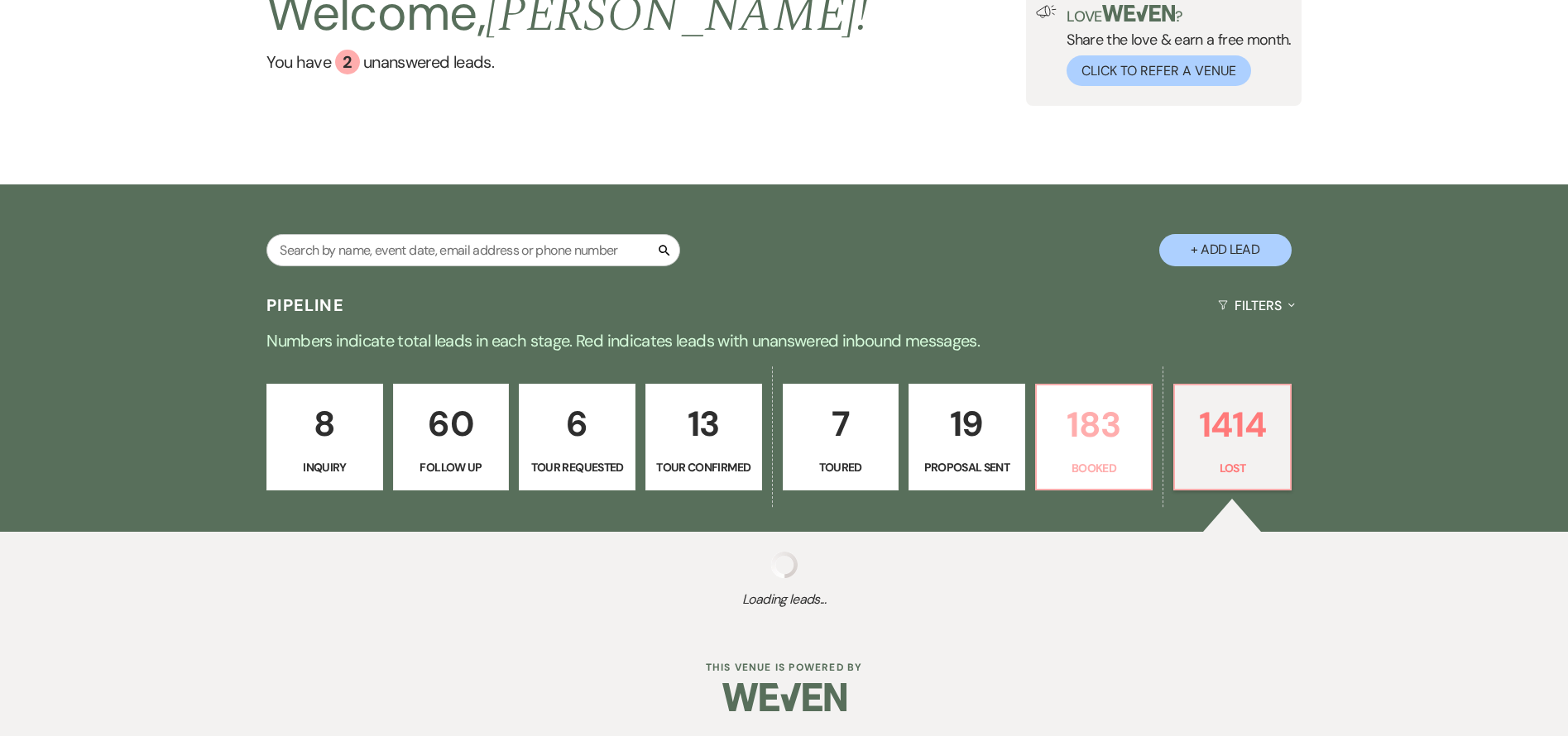
select select "5"
select select "8"
select select "6"
select select "8"
select select "5"
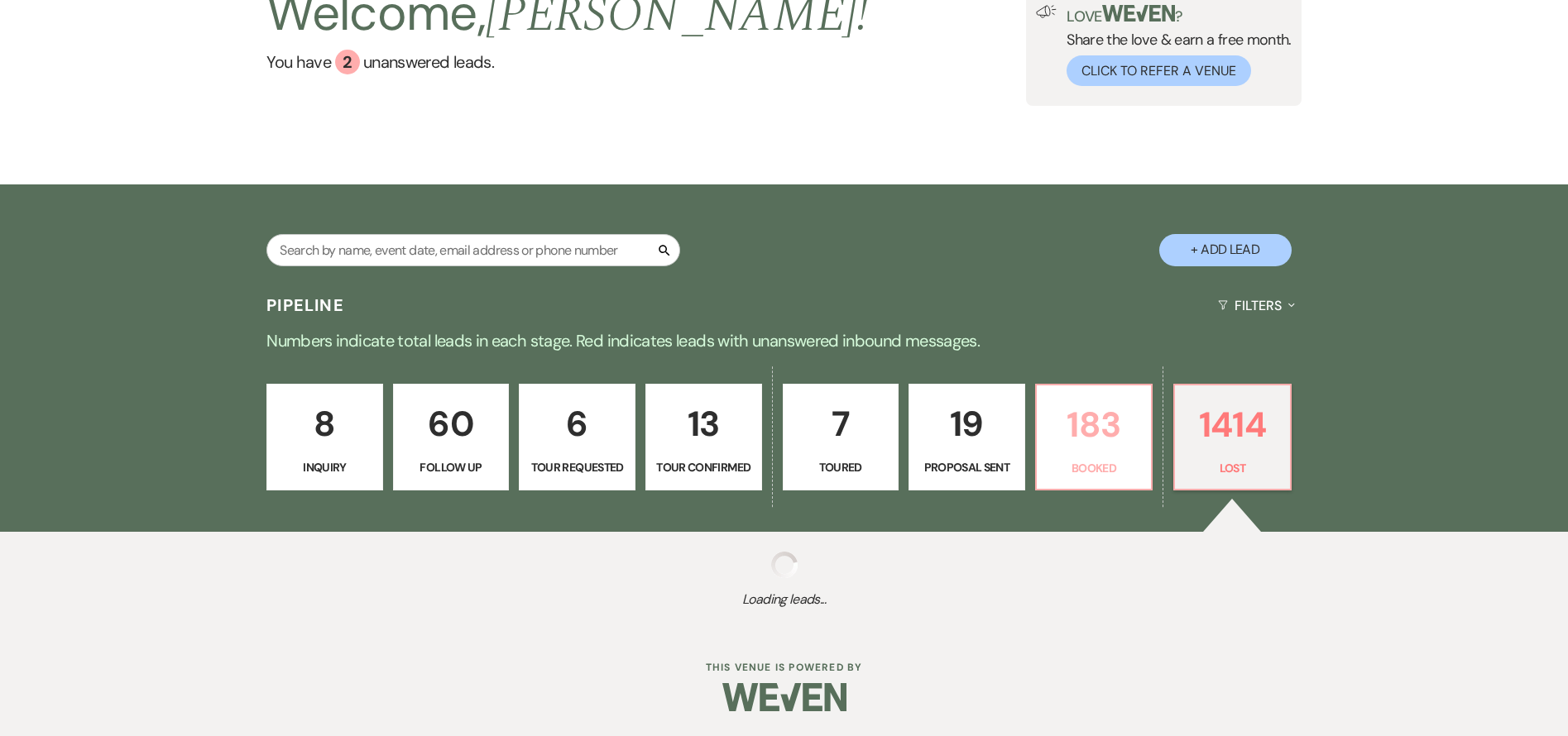
select select "8"
select select "1"
select select "8"
select select "6"
select select "8"
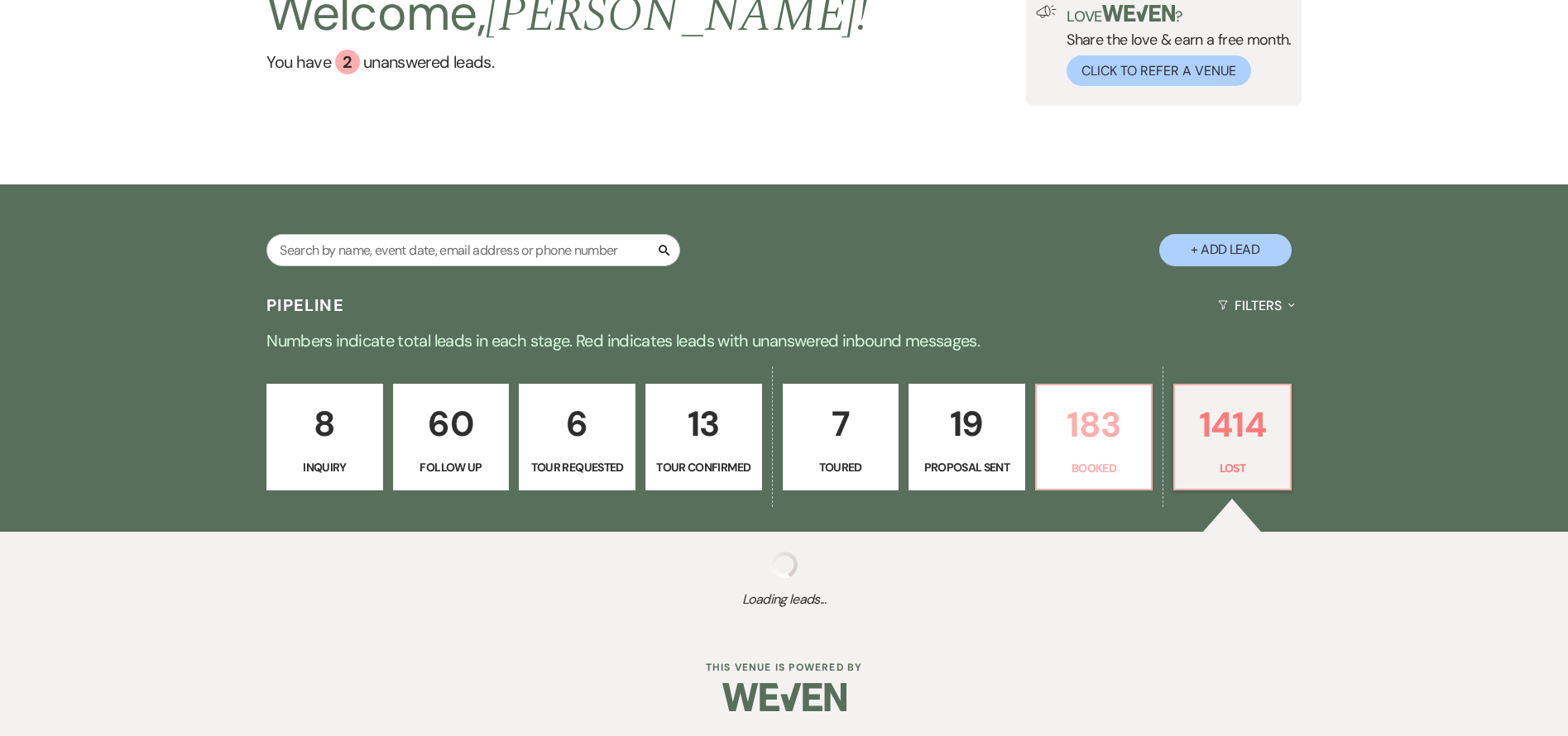
select select "5"
select select "8"
select select "6"
select select "8"
select select "5"
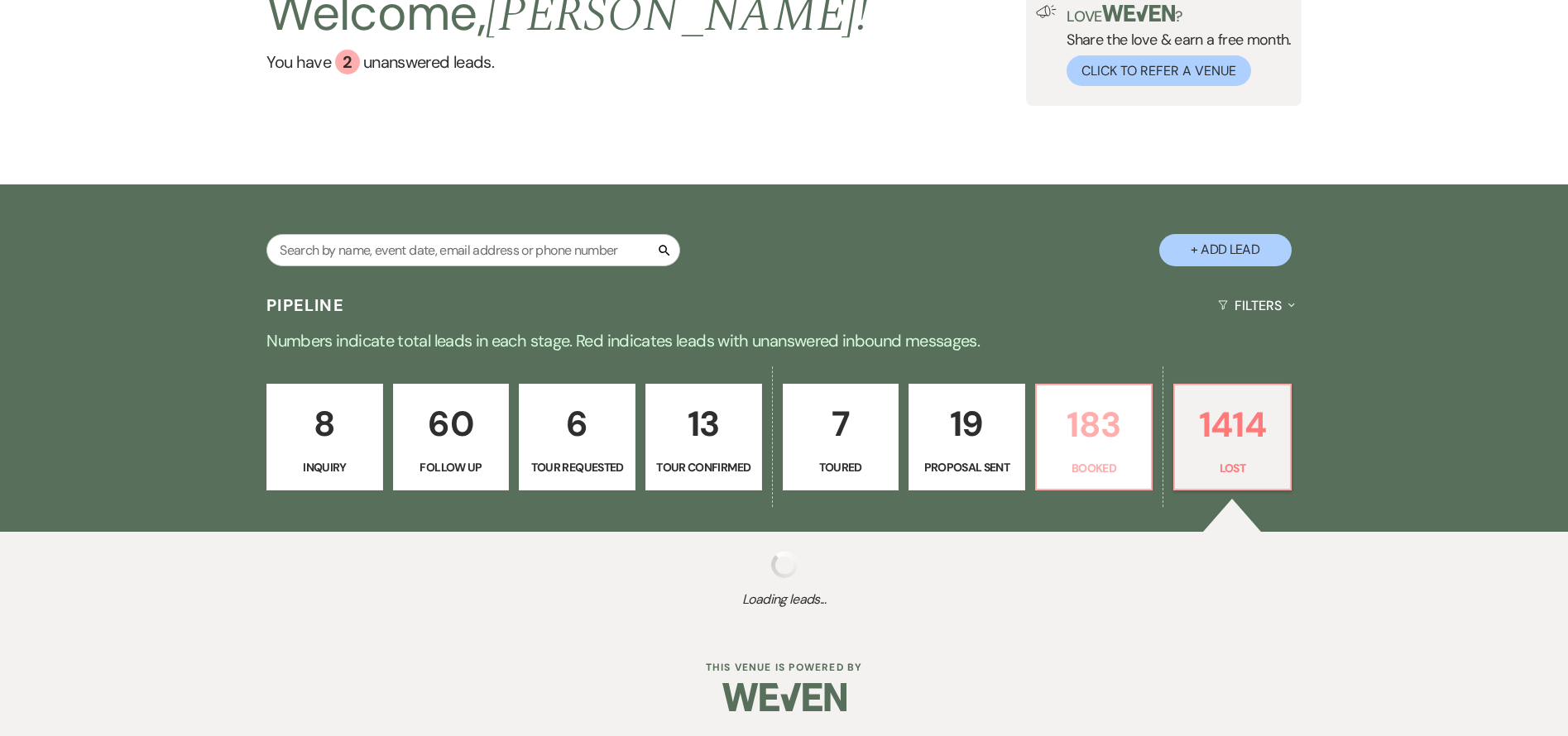
select select "8"
select select "5"
select select "8"
select select "5"
select select "8"
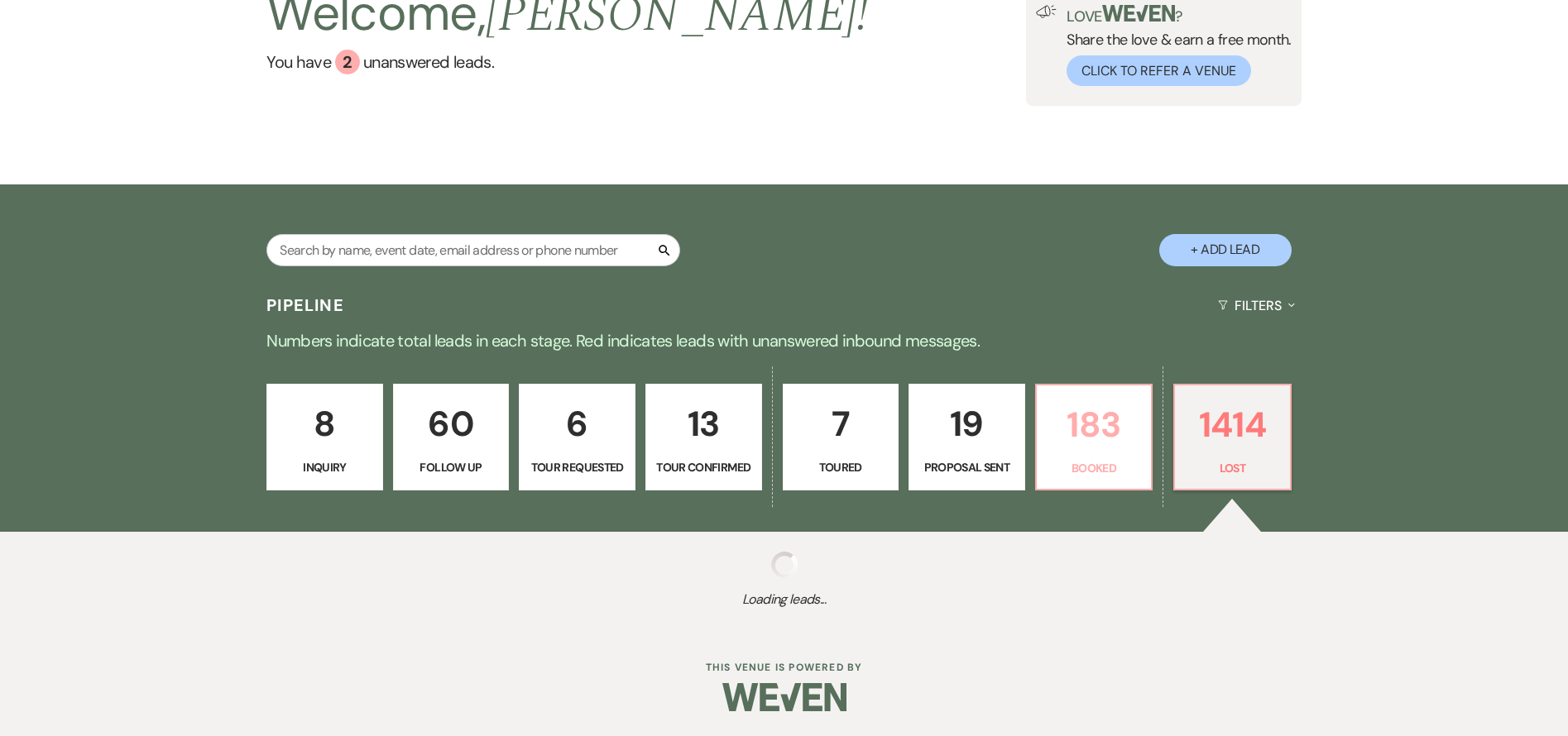
select select "5"
select select "8"
select select "5"
select select "8"
select select "5"
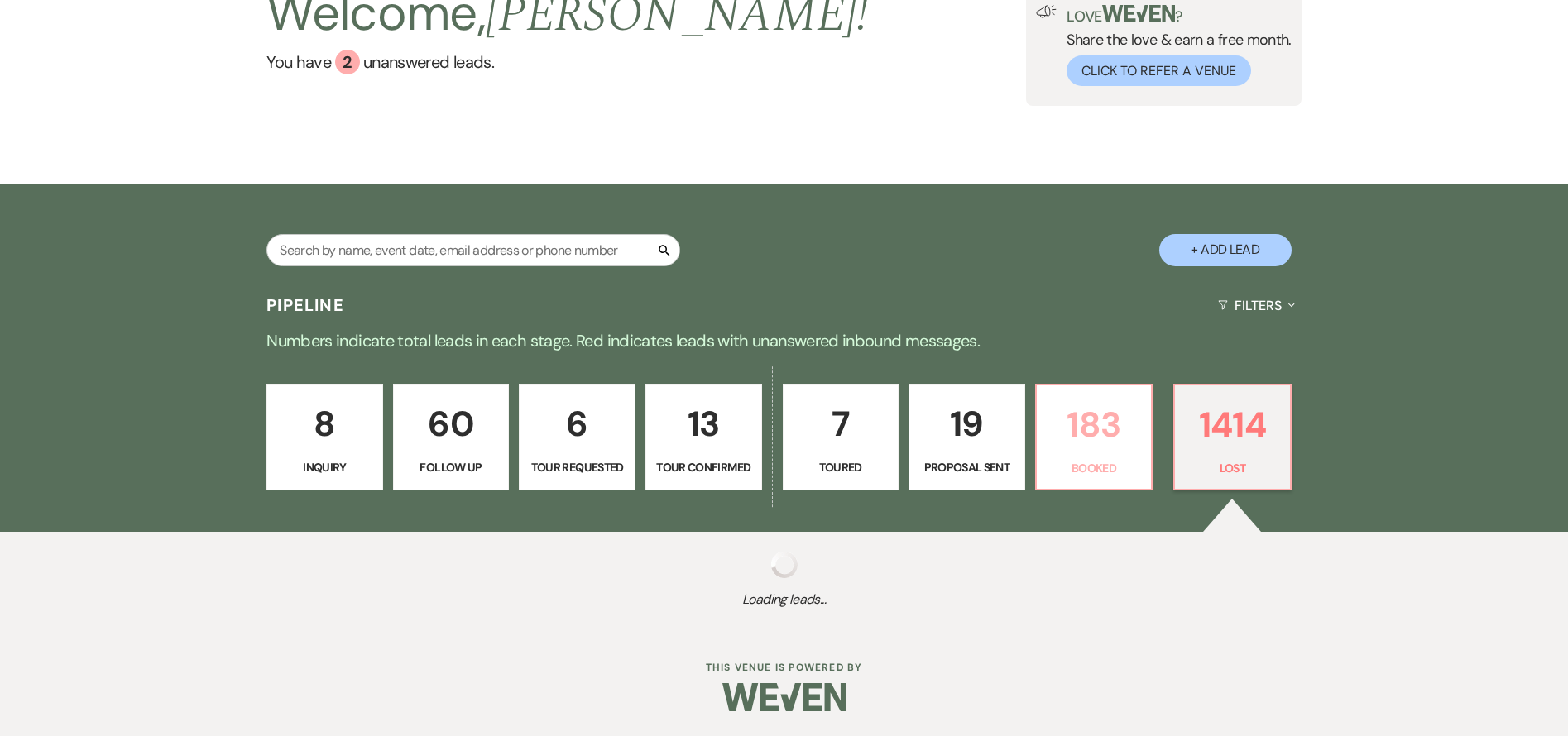
select select "8"
select select "5"
select select "8"
select select "1"
select select "8"
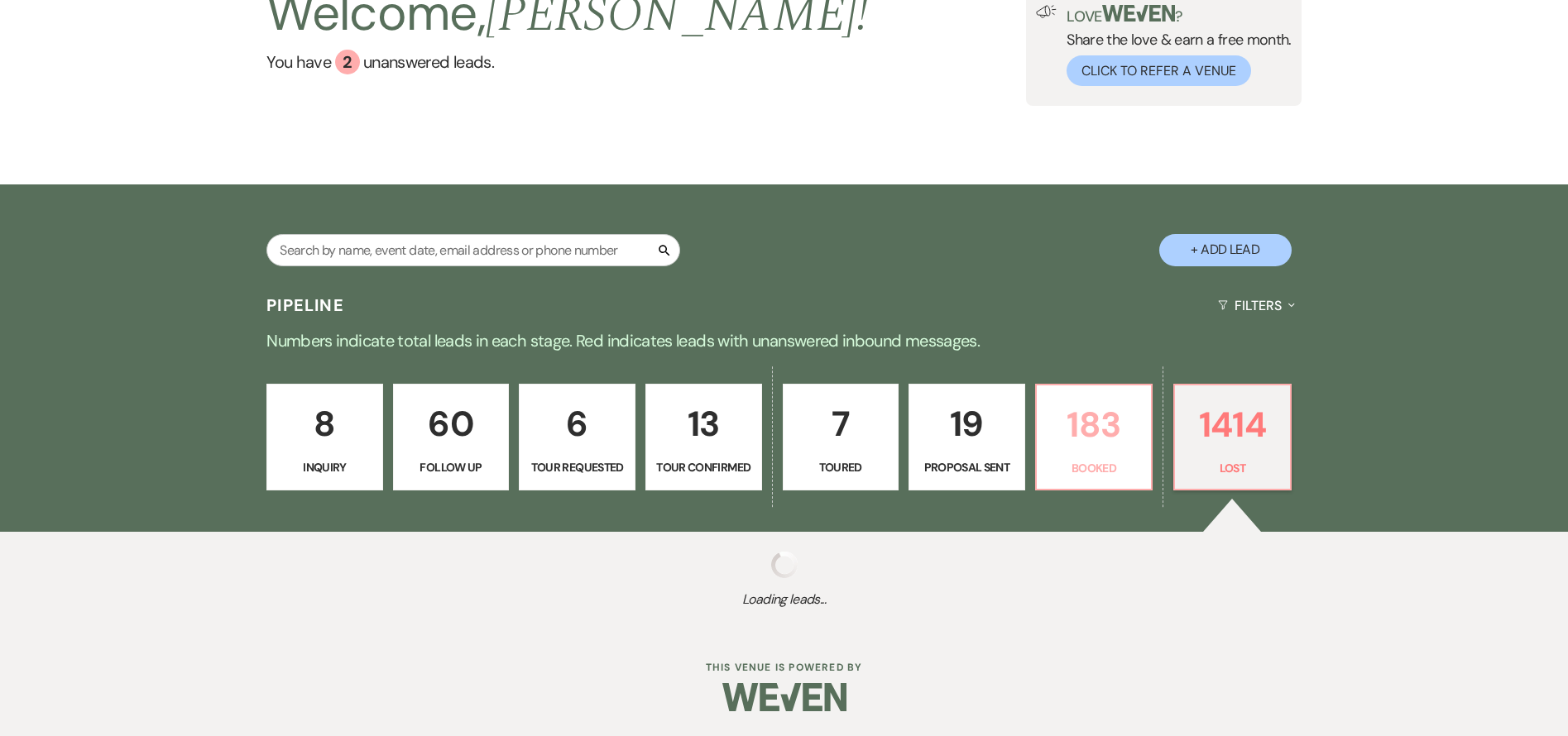
select select "5"
select select "8"
select select "10"
select select "8"
select select "6"
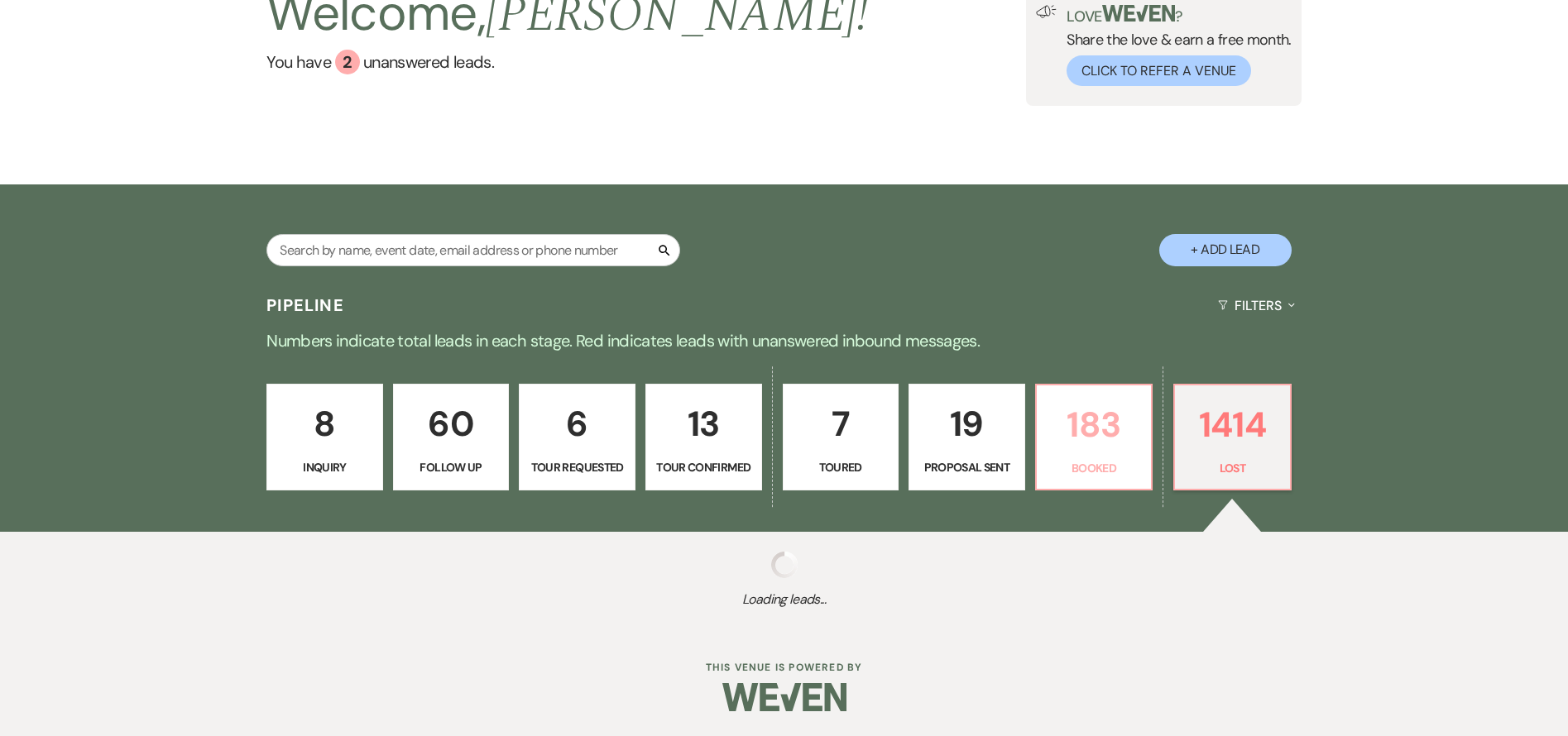
select select "8"
select select "5"
select select "8"
select select "5"
select select "8"
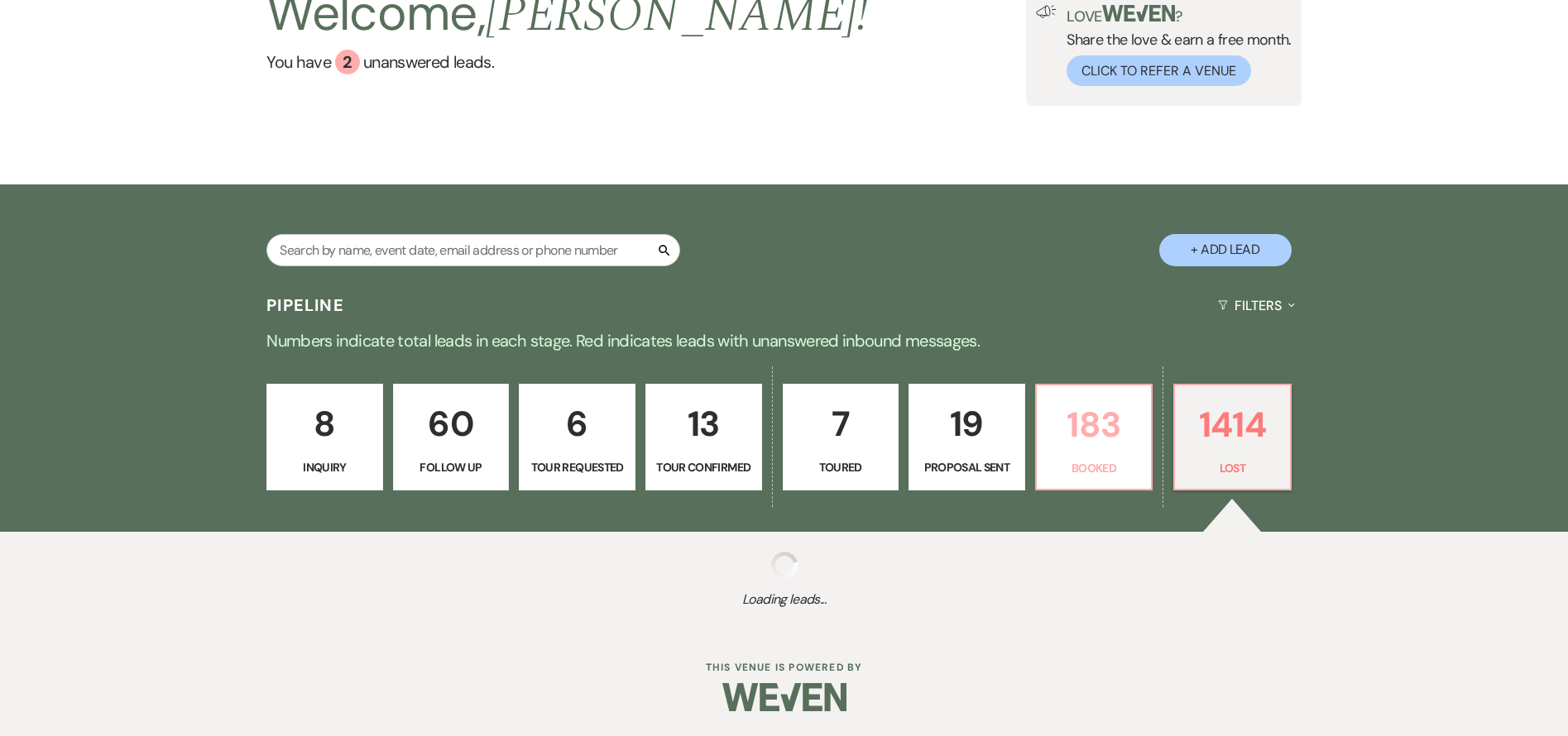
select select "5"
select select "8"
select select "6"
select select "8"
select select "5"
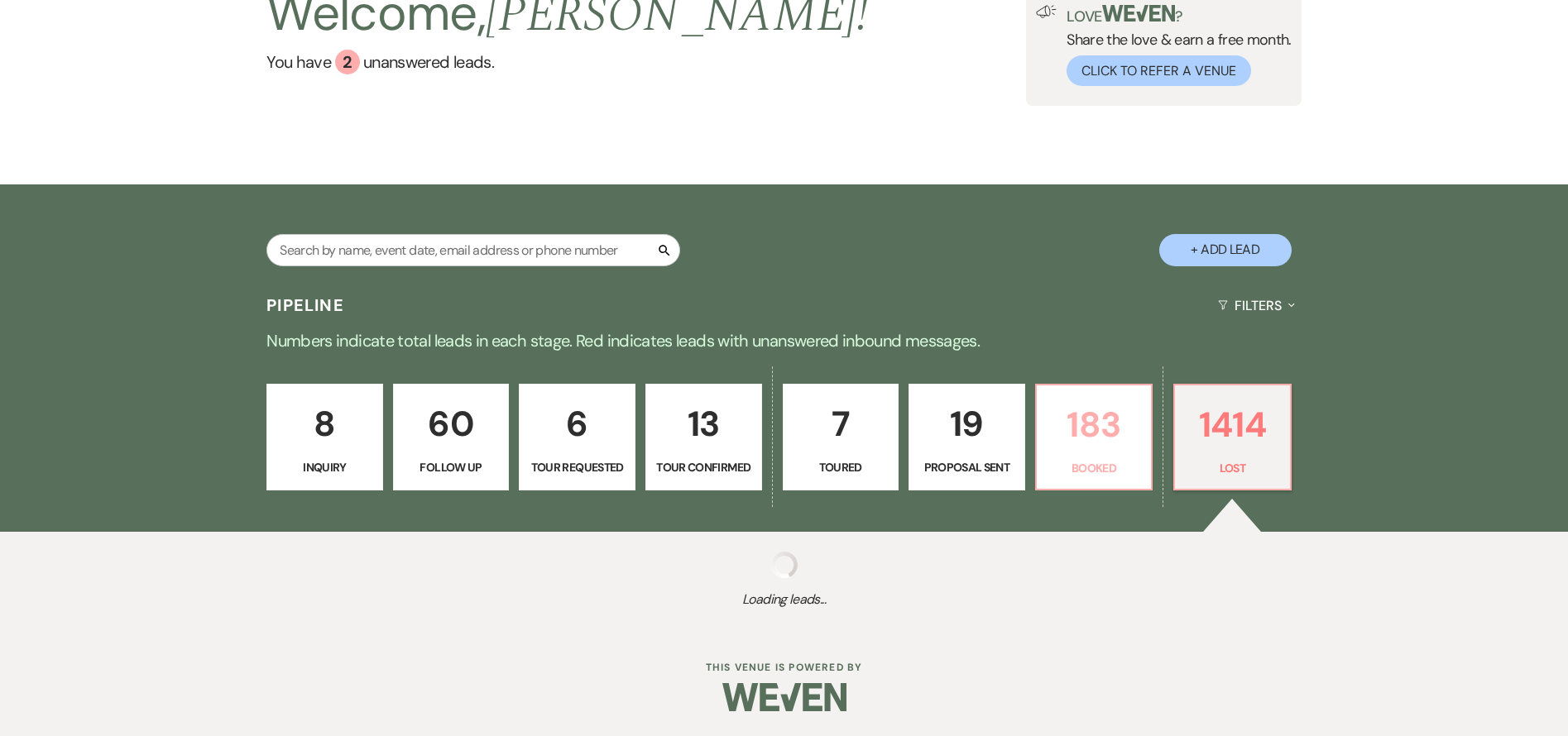
select select "8"
select select "5"
select select "8"
select select "7"
select select "8"
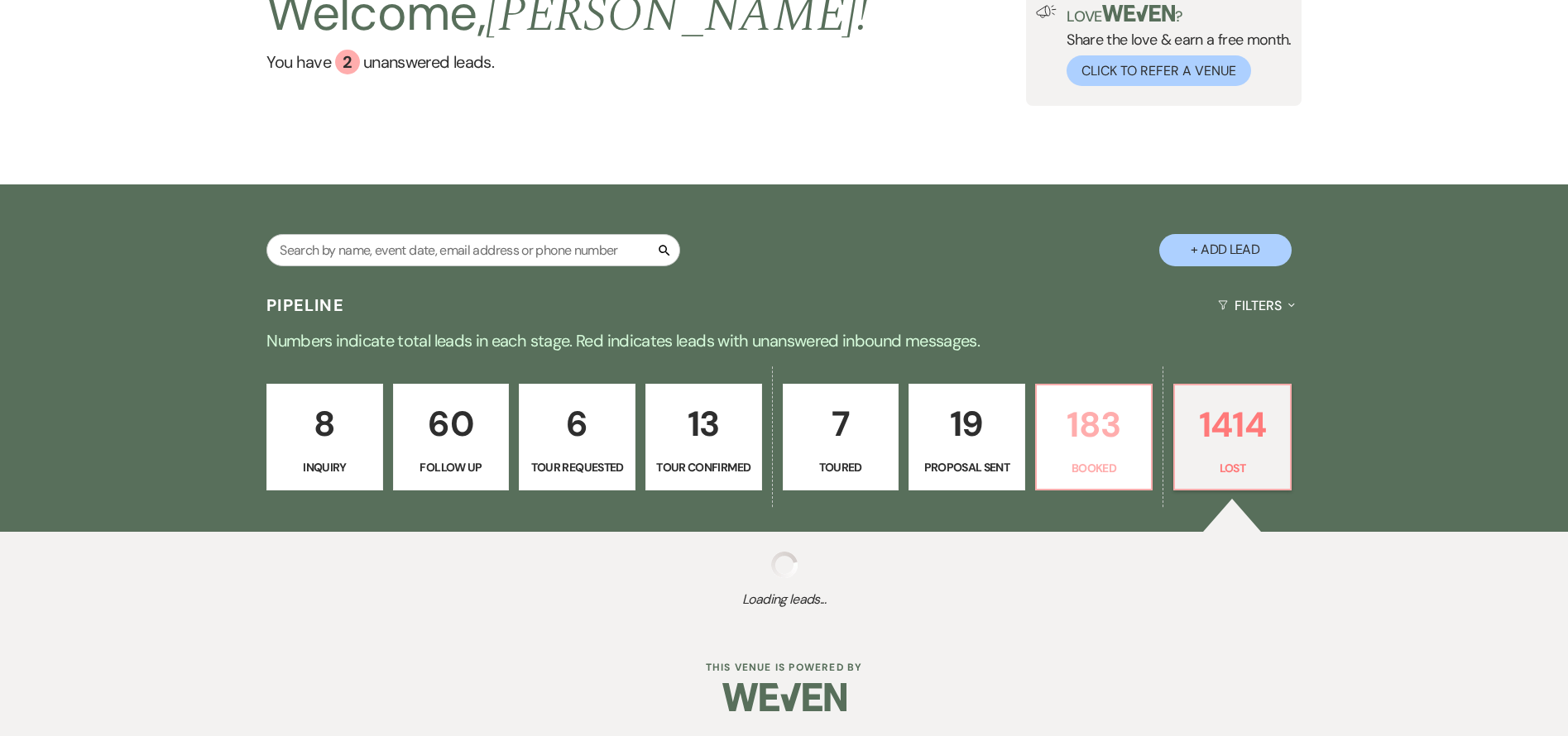
select select "8"
select select "1"
select select "8"
select select "6"
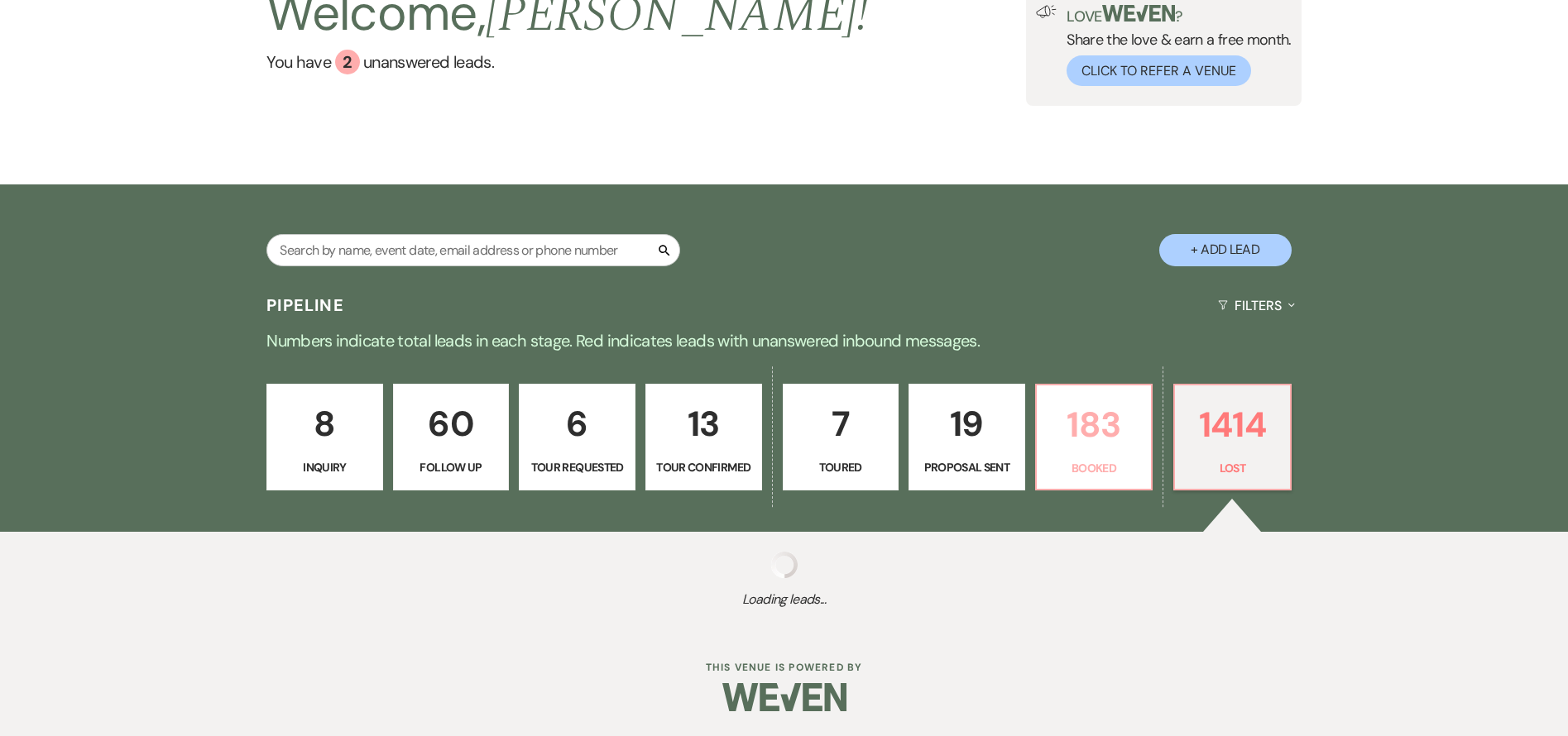
select select "8"
select select "5"
select select "8"
select select "6"
select select "8"
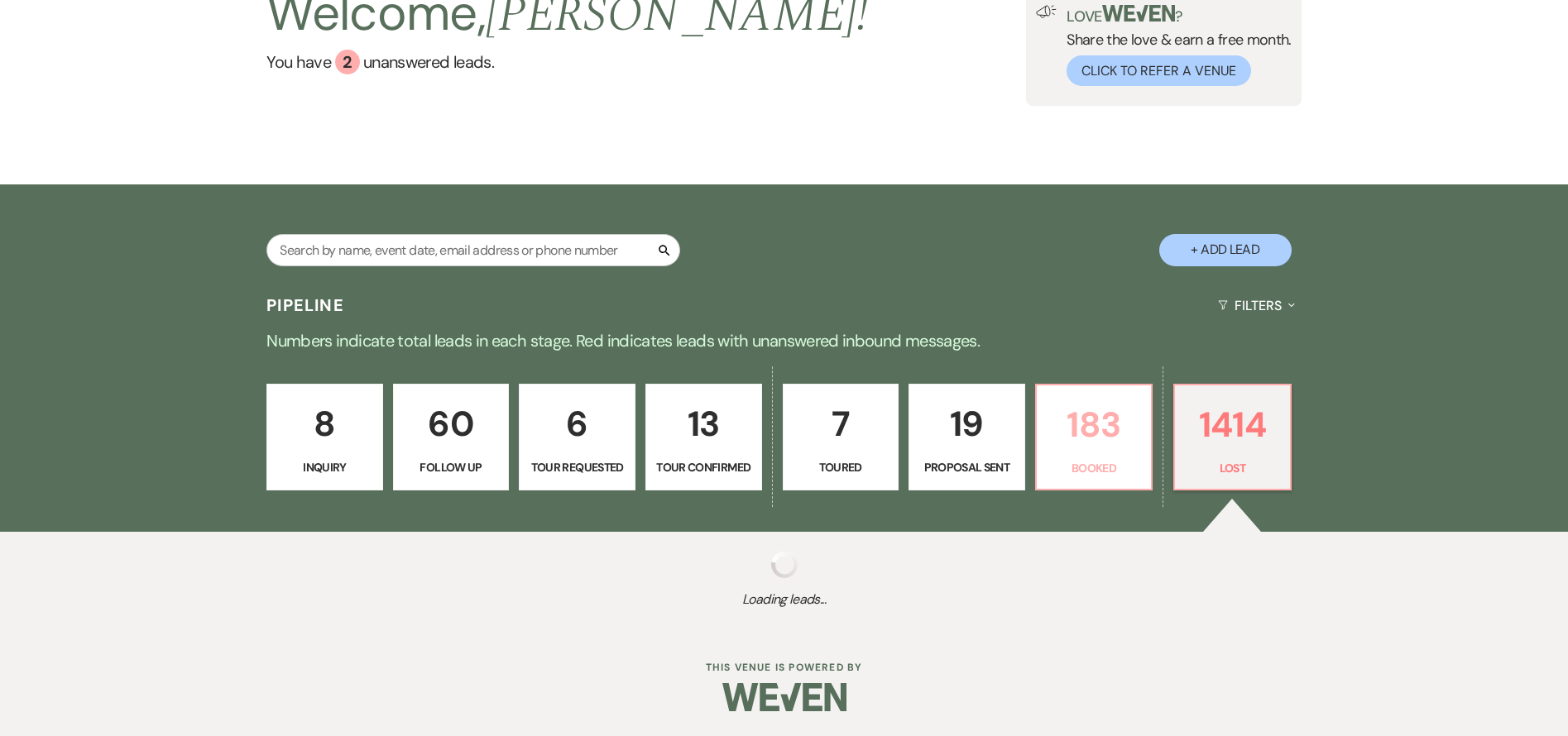
select select "5"
select select "8"
select select "10"
select select "8"
select select "10"
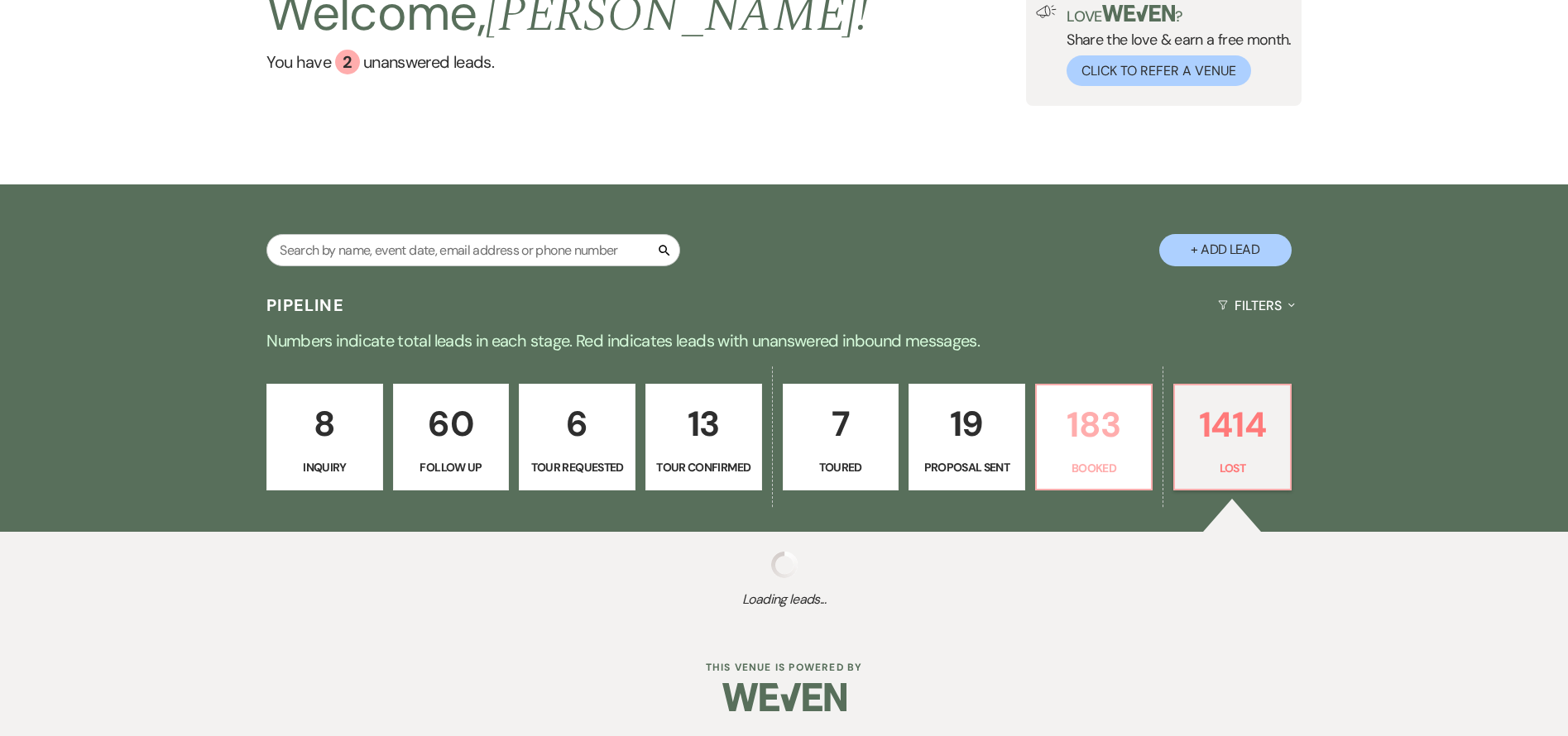
select select "8"
select select "10"
select select "8"
select select "6"
select select "8"
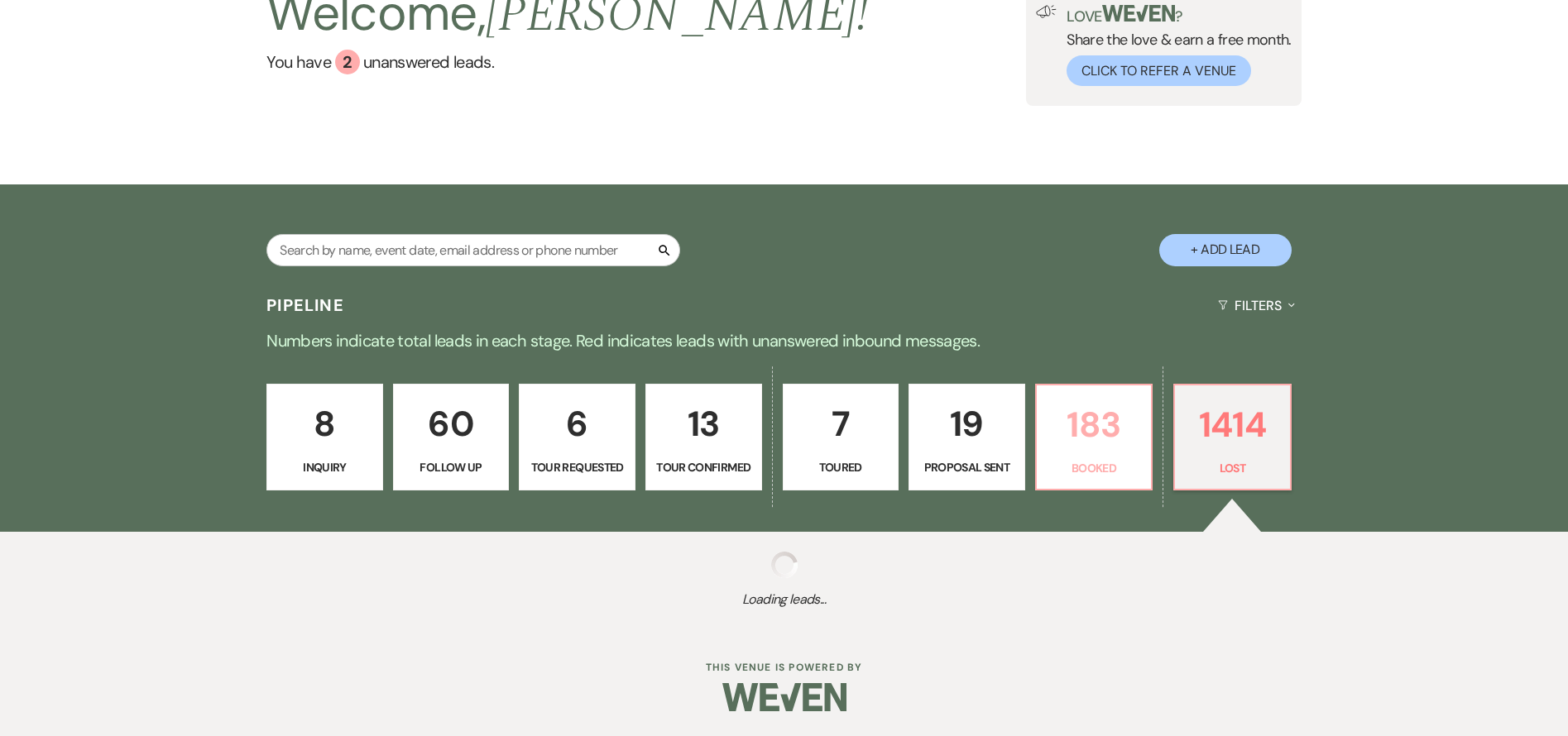
select select "8"
select select "5"
select select "8"
select select "5"
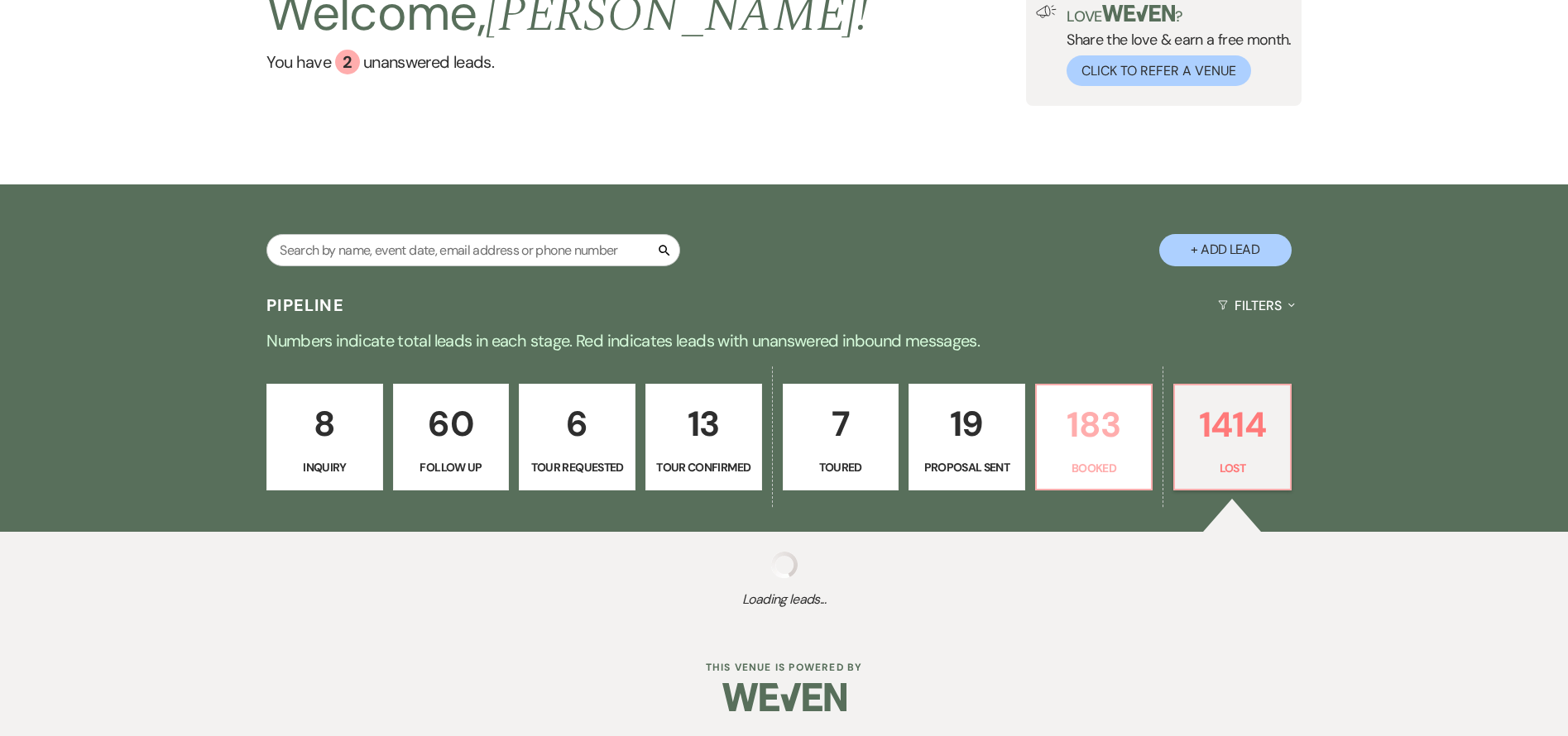
select select "8"
select select "10"
select select "8"
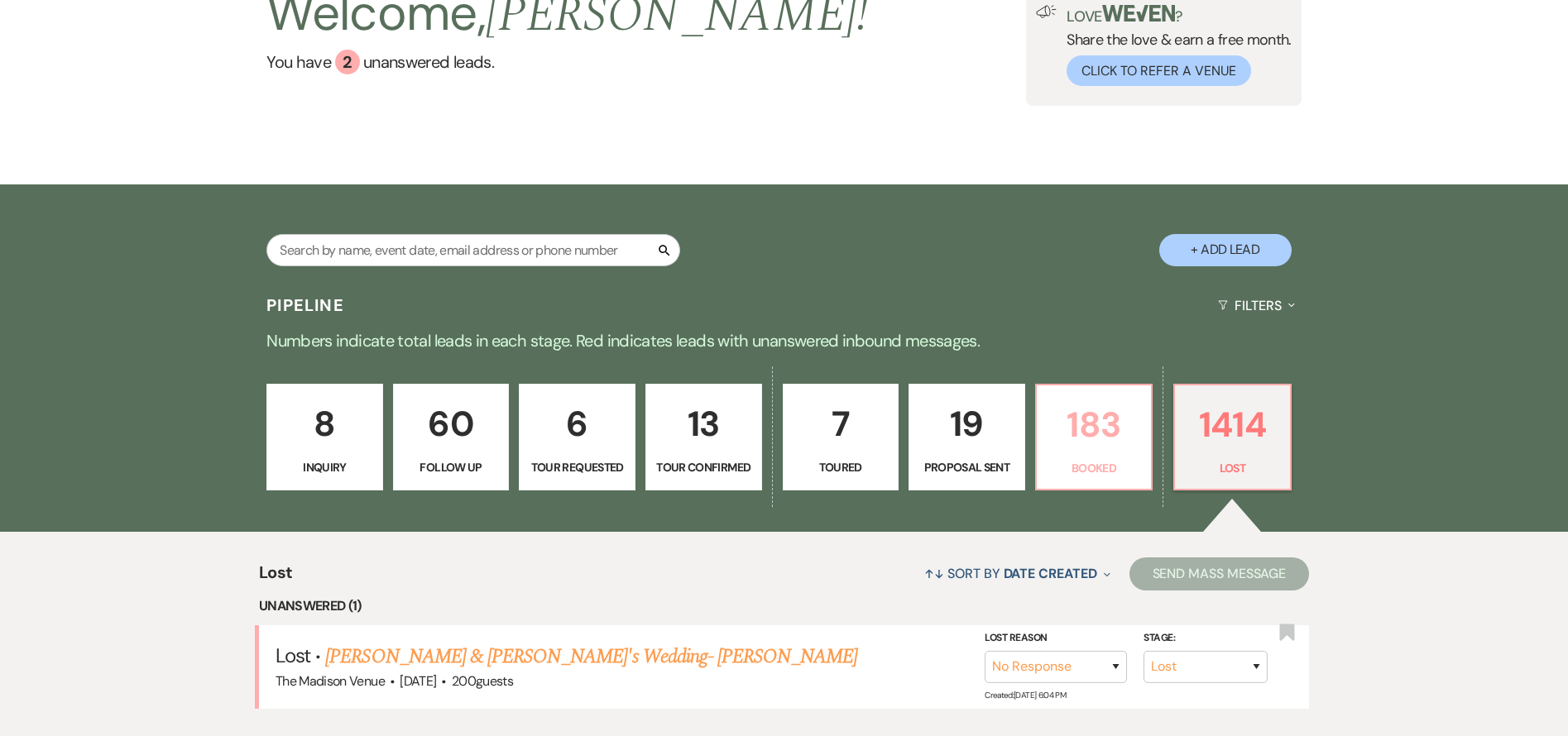
scroll to position [251, 0]
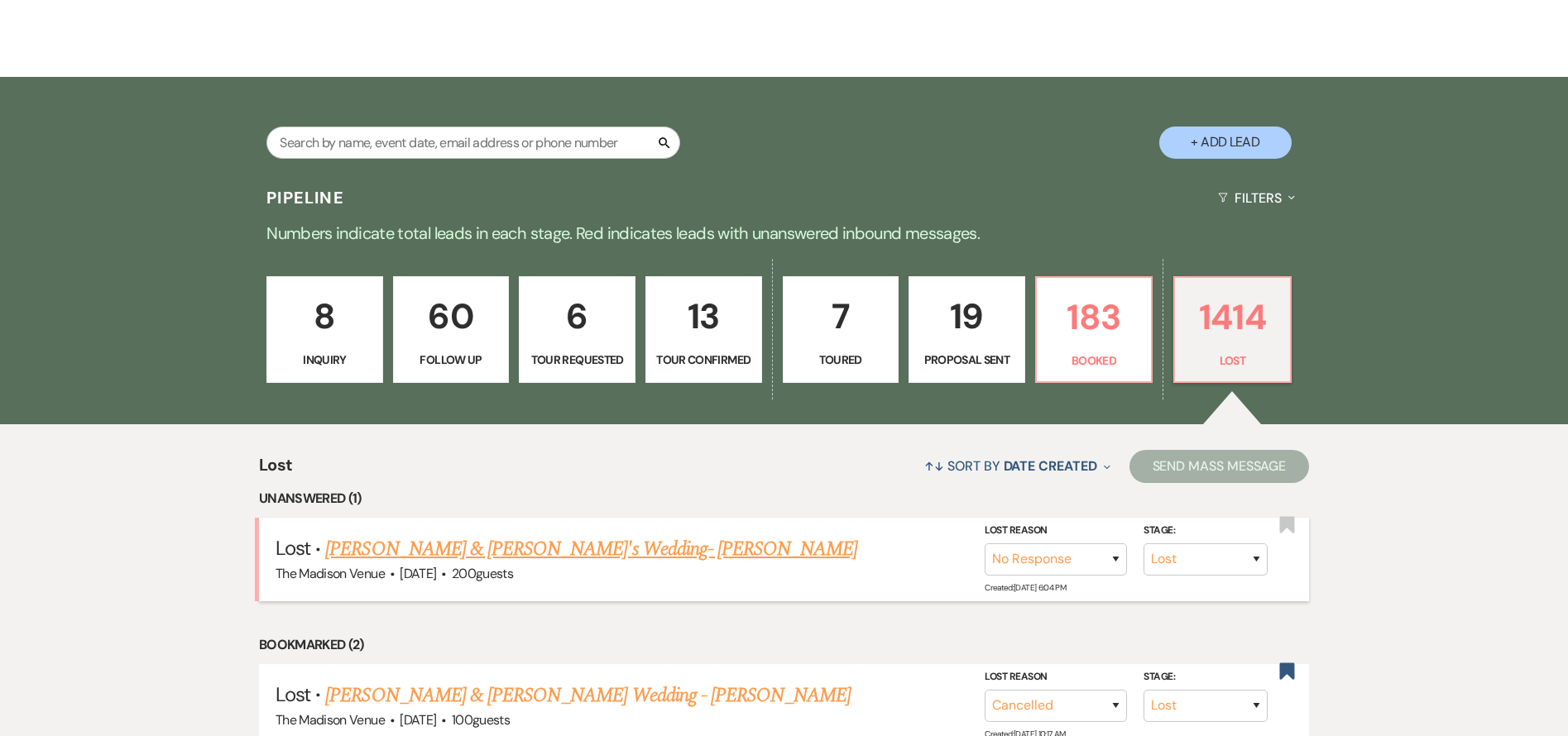
click at [388, 548] on link "[PERSON_NAME] & [PERSON_NAME]'s Wedding- [PERSON_NAME]" at bounding box center [591, 549] width 531 height 30
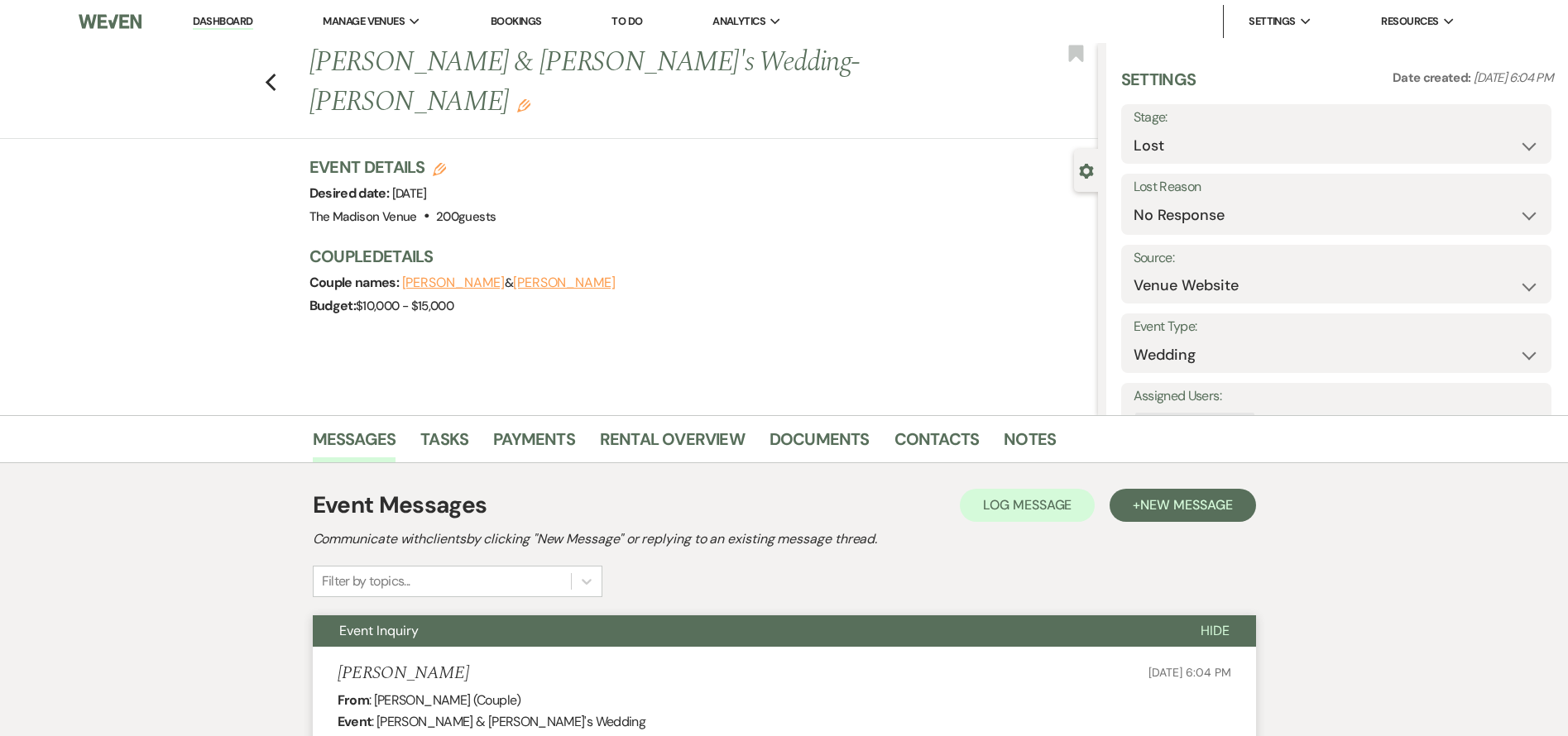
click at [239, 15] on link "Dashboard" at bounding box center [222, 22] width 59 height 16
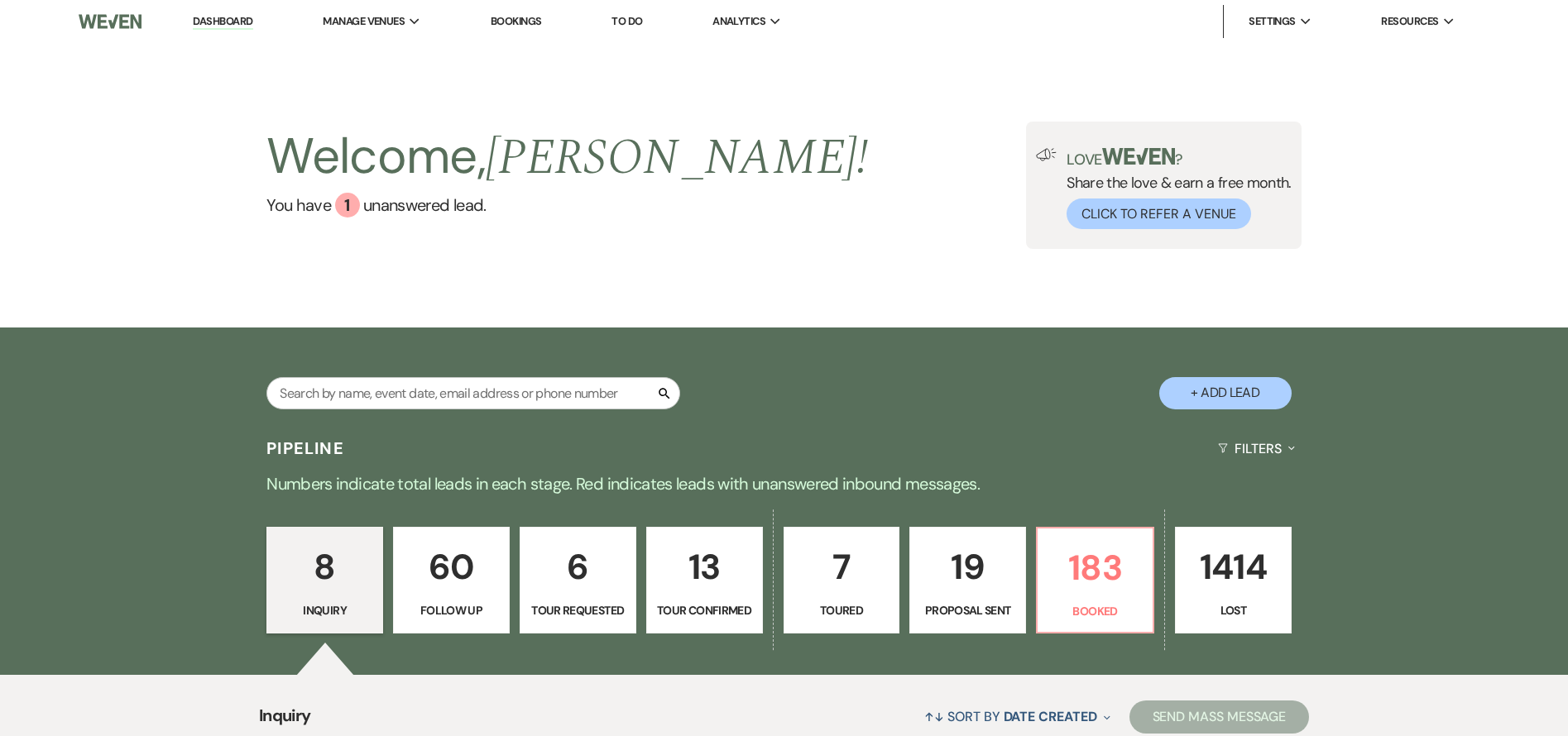
scroll to position [158, 0]
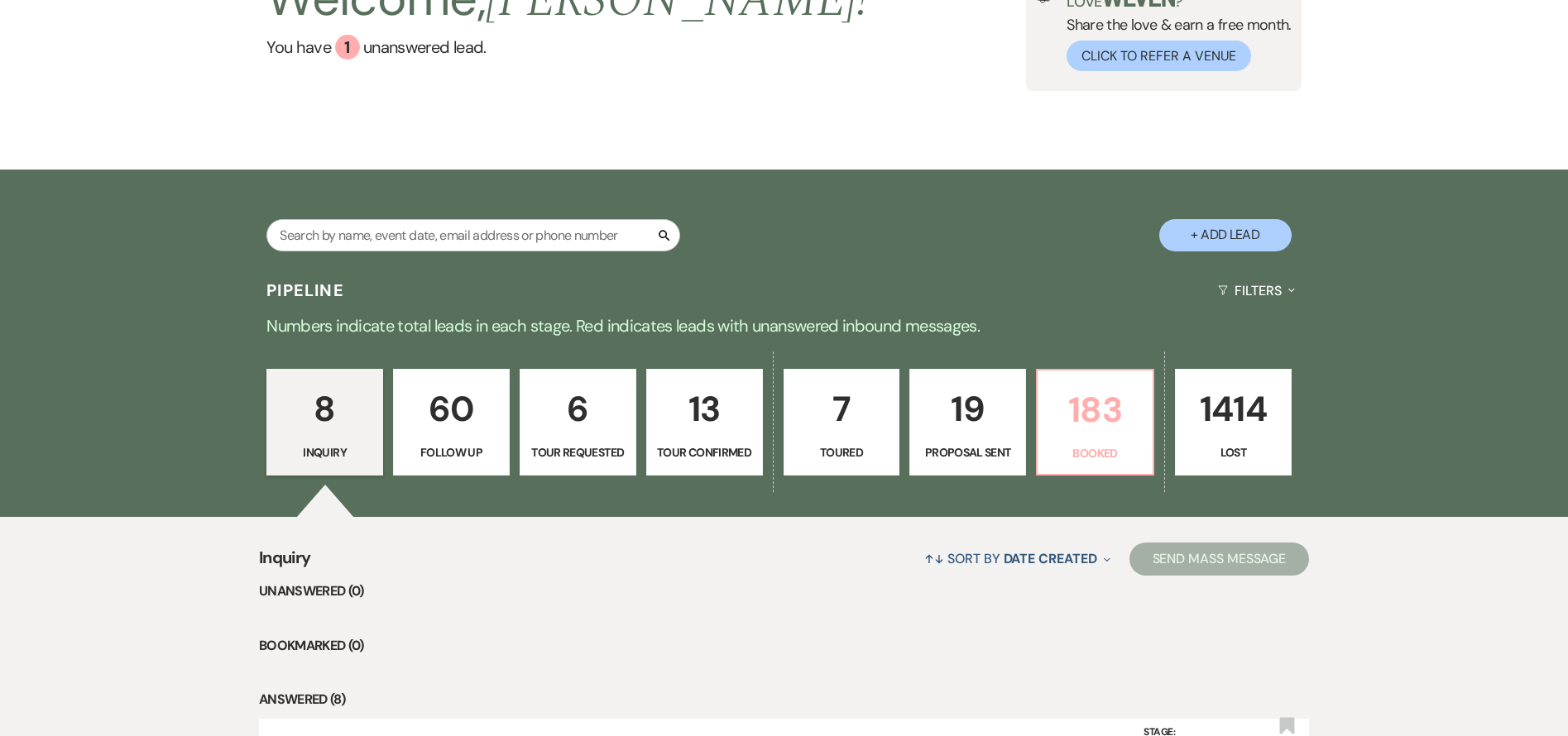
click at [1070, 406] on p "183" at bounding box center [1094, 410] width 95 height 56
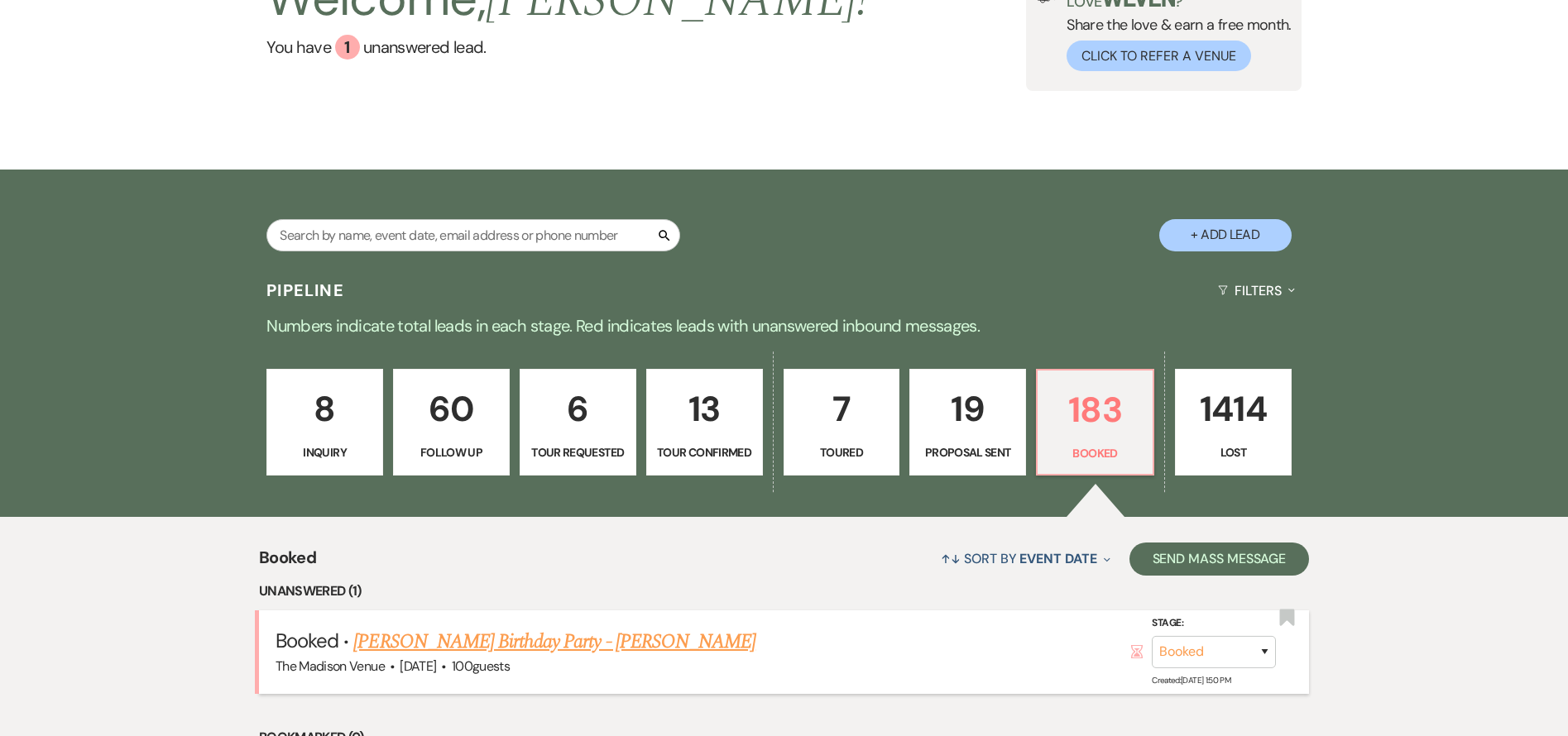
scroll to position [161, 0]
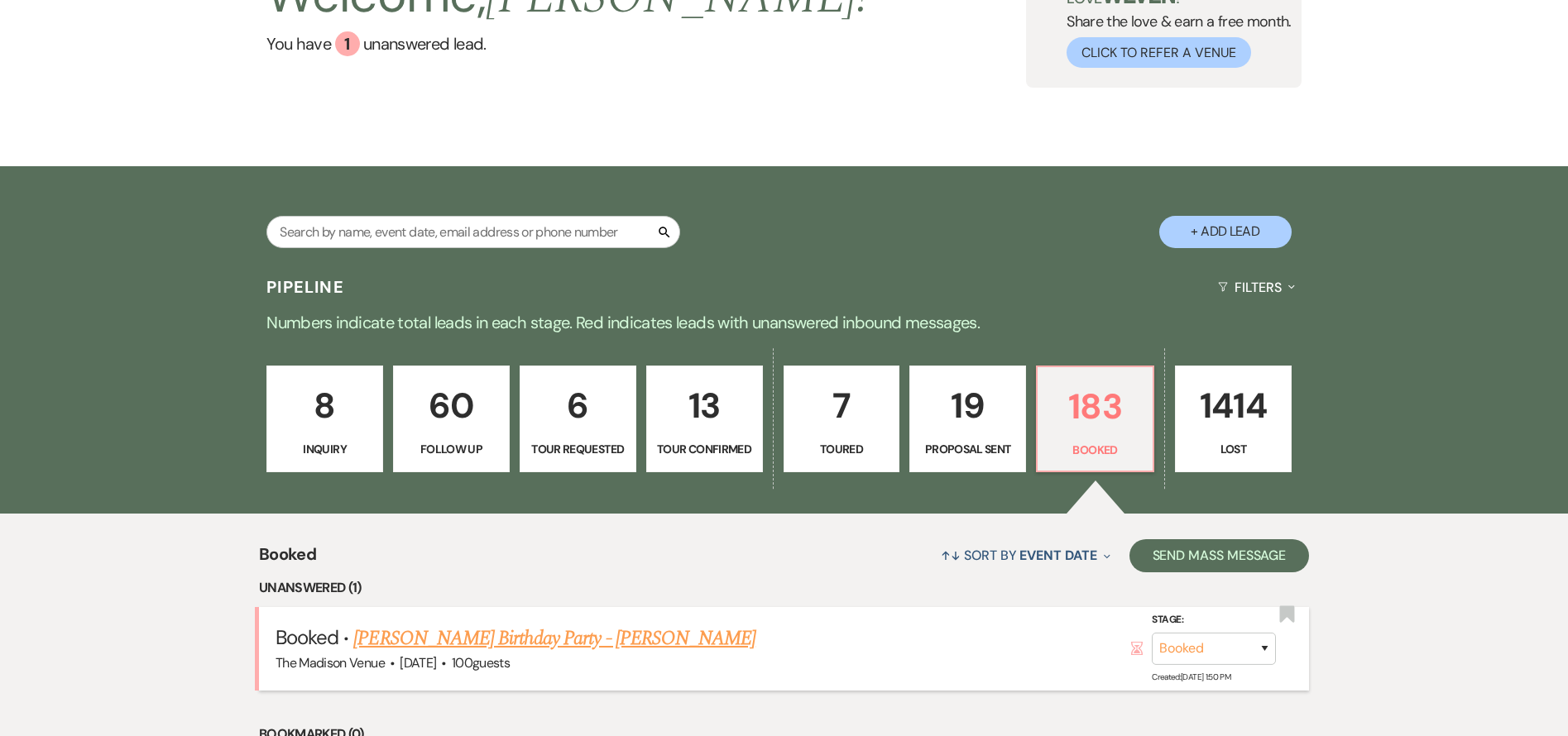
click at [561, 633] on link "[PERSON_NAME] Birthday Party - [PERSON_NAME]" at bounding box center [554, 639] width 402 height 30
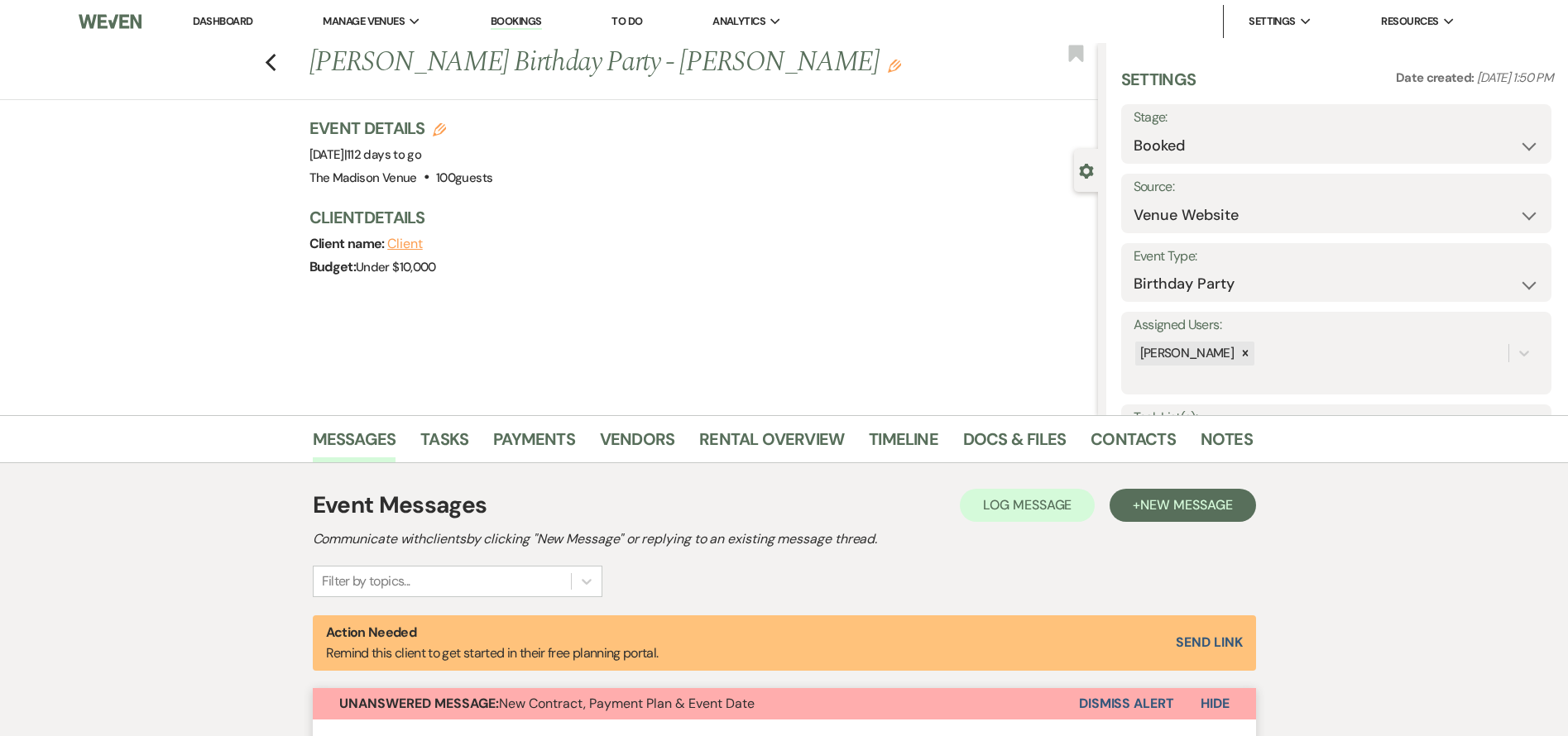
click at [233, 21] on link "Dashboard" at bounding box center [222, 21] width 59 height 14
